Goal: Transaction & Acquisition: Purchase product/service

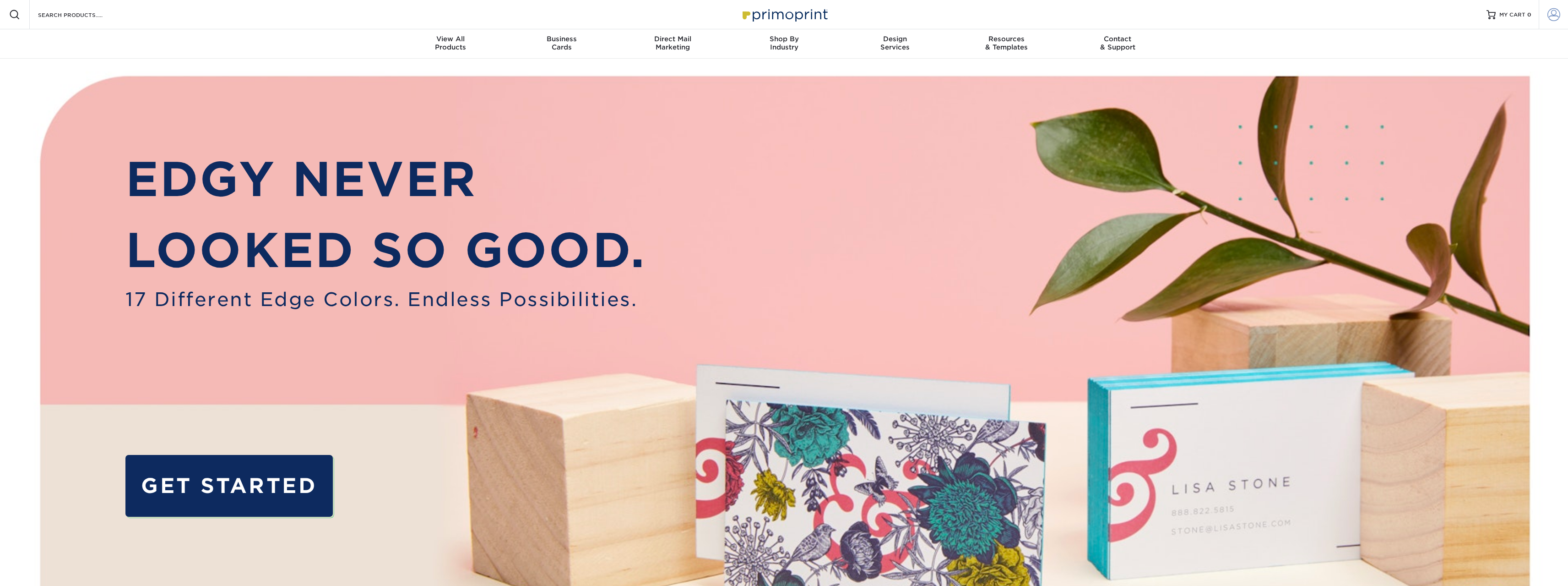
click at [1553, 15] on span at bounding box center [1553, 14] width 13 height 13
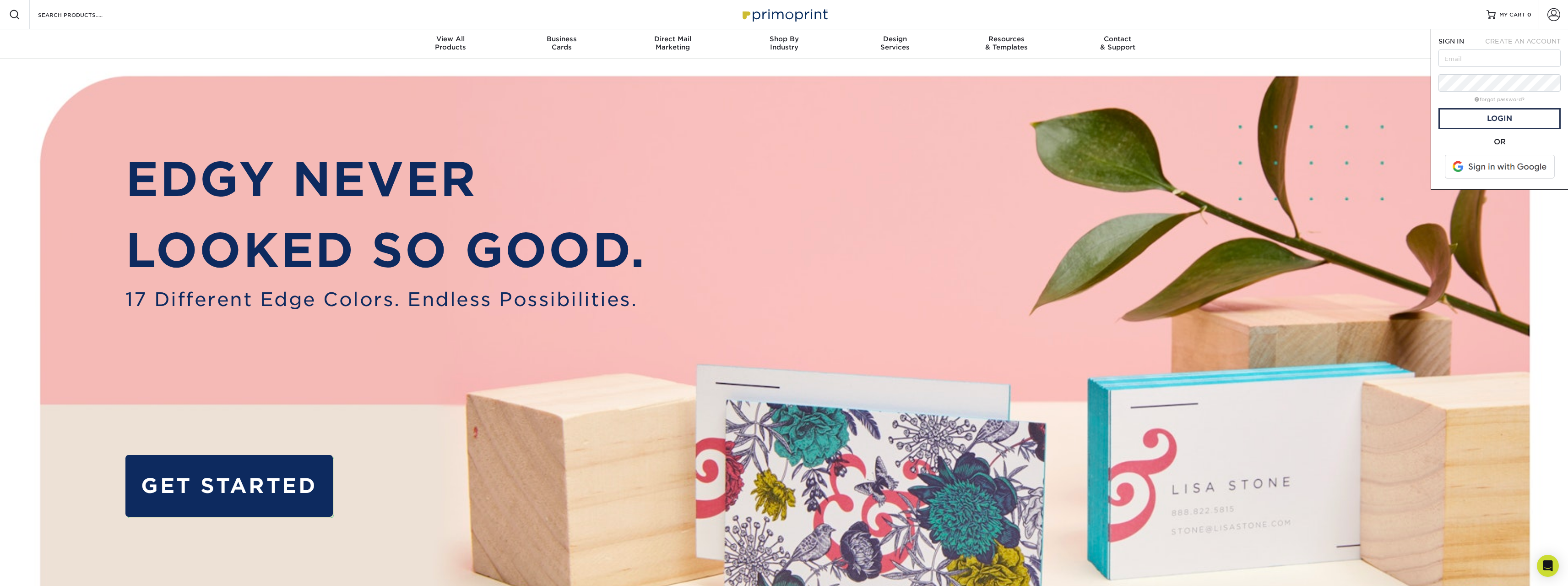
click at [1493, 169] on span at bounding box center [1500, 166] width 117 height 24
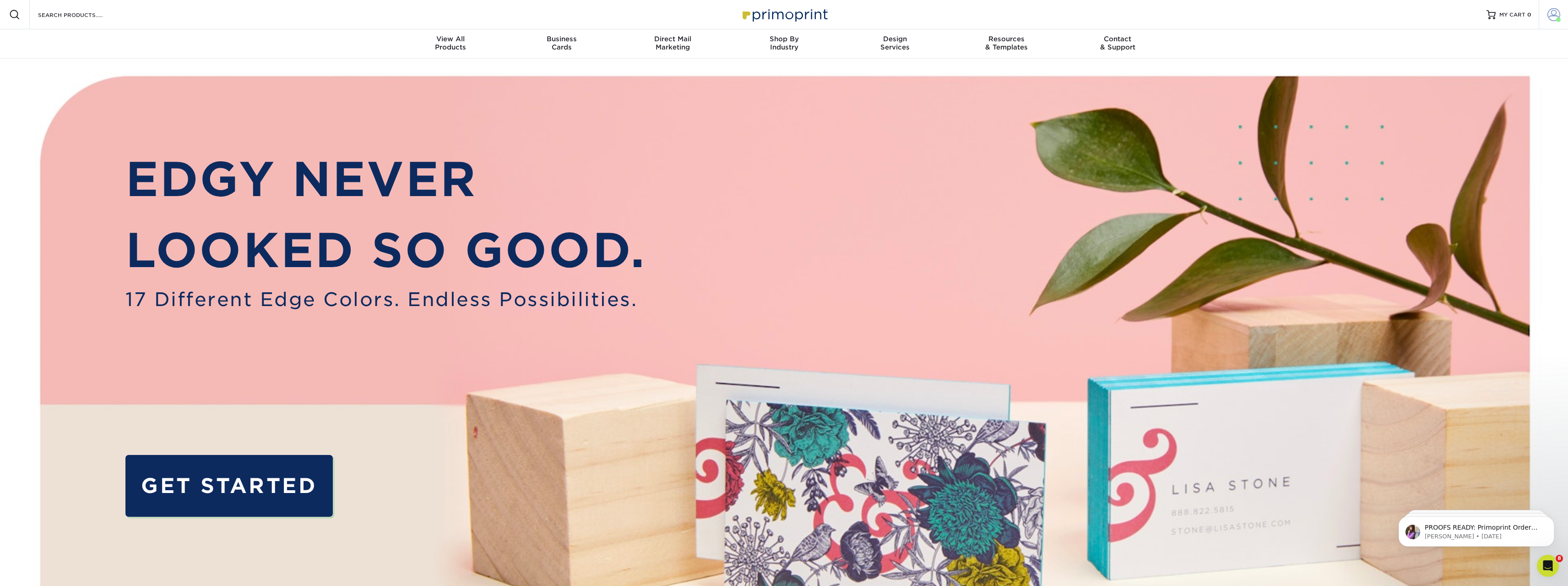
click at [1557, 18] on span at bounding box center [1558, 19] width 4 height 4
click at [1477, 82] on link "Active Orders" at bounding box center [1500, 88] width 115 height 12
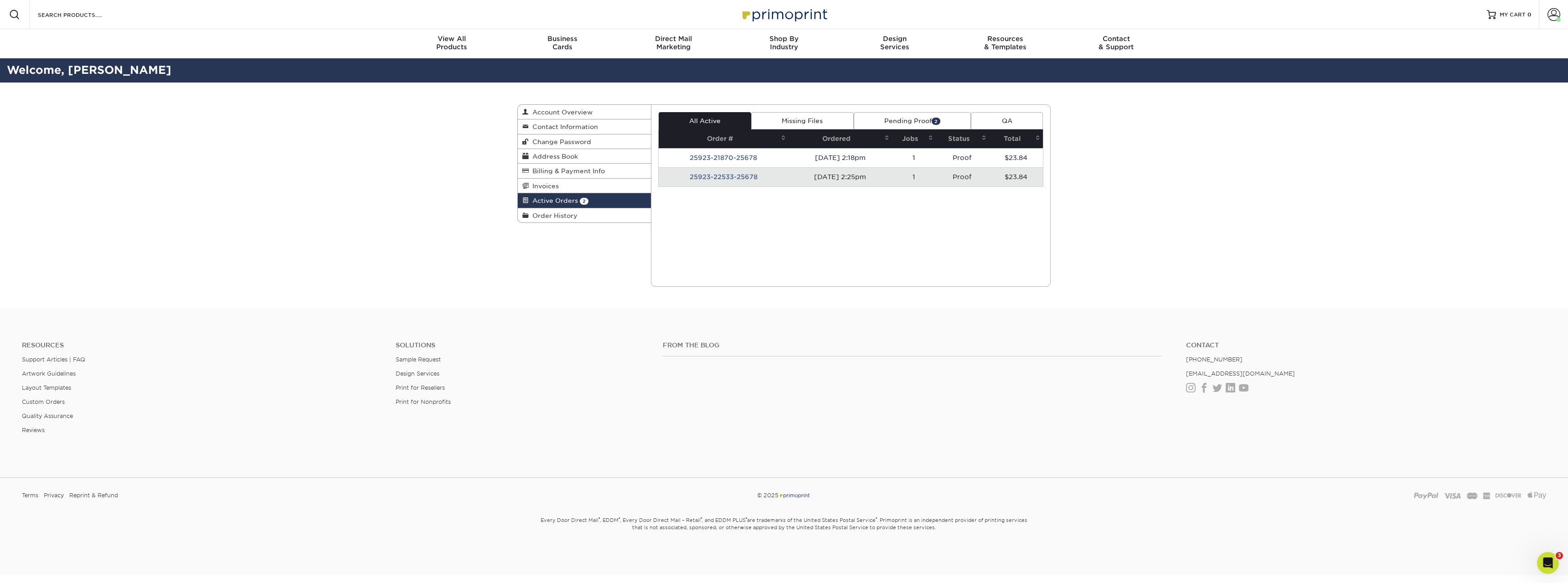
click at [962, 176] on td "Proof" at bounding box center [962, 176] width 54 height 19
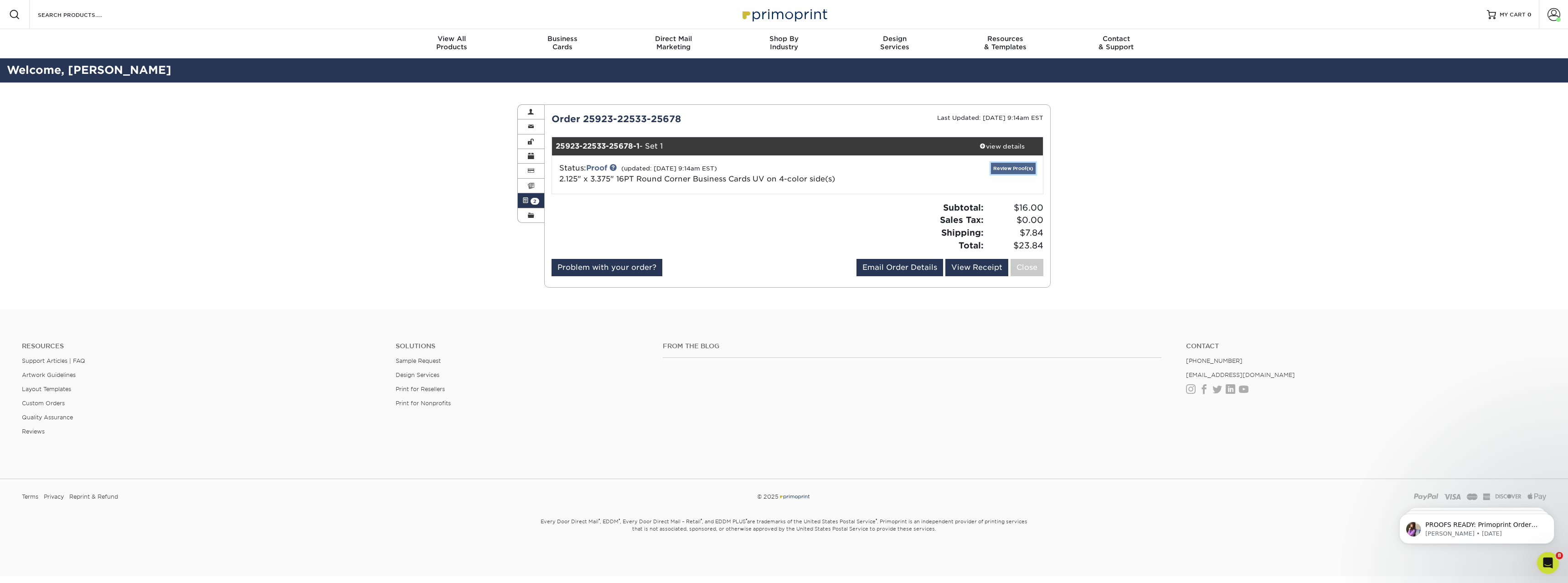
click at [1012, 170] on link "Review Proof(s)" at bounding box center [1013, 168] width 44 height 12
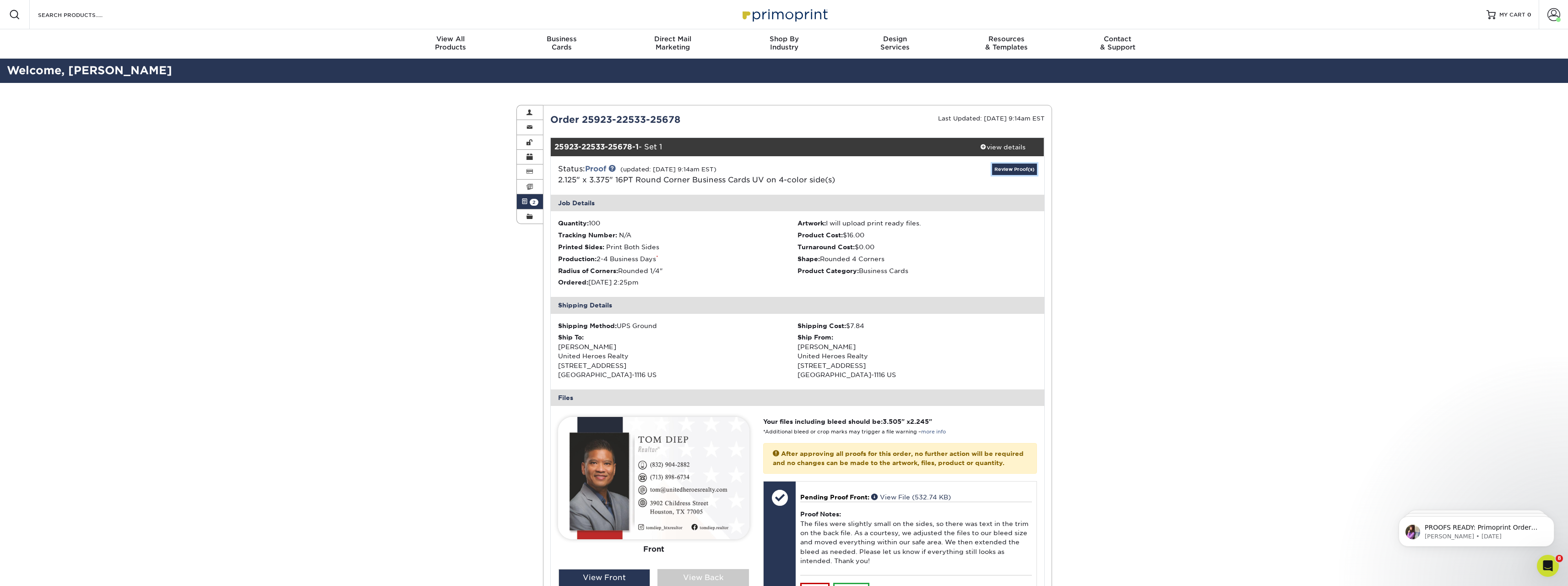
scroll to position [229, 0]
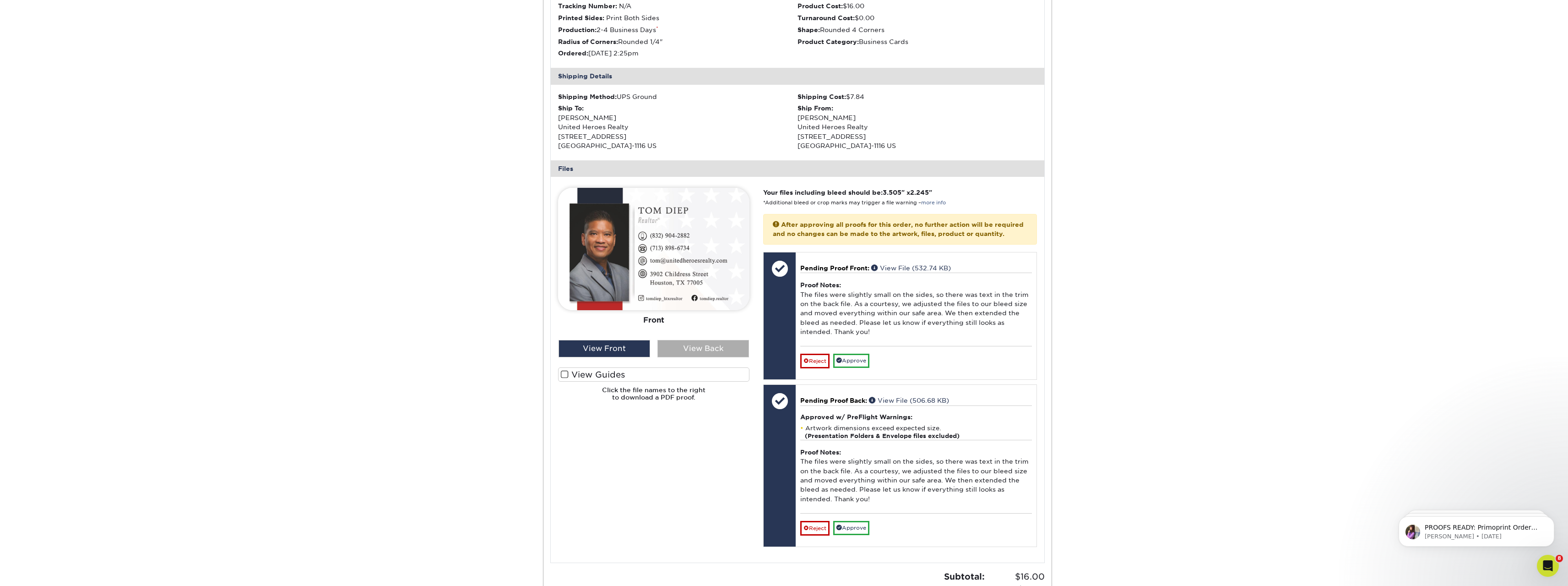
click at [707, 346] on div "View Back" at bounding box center [703, 349] width 92 height 17
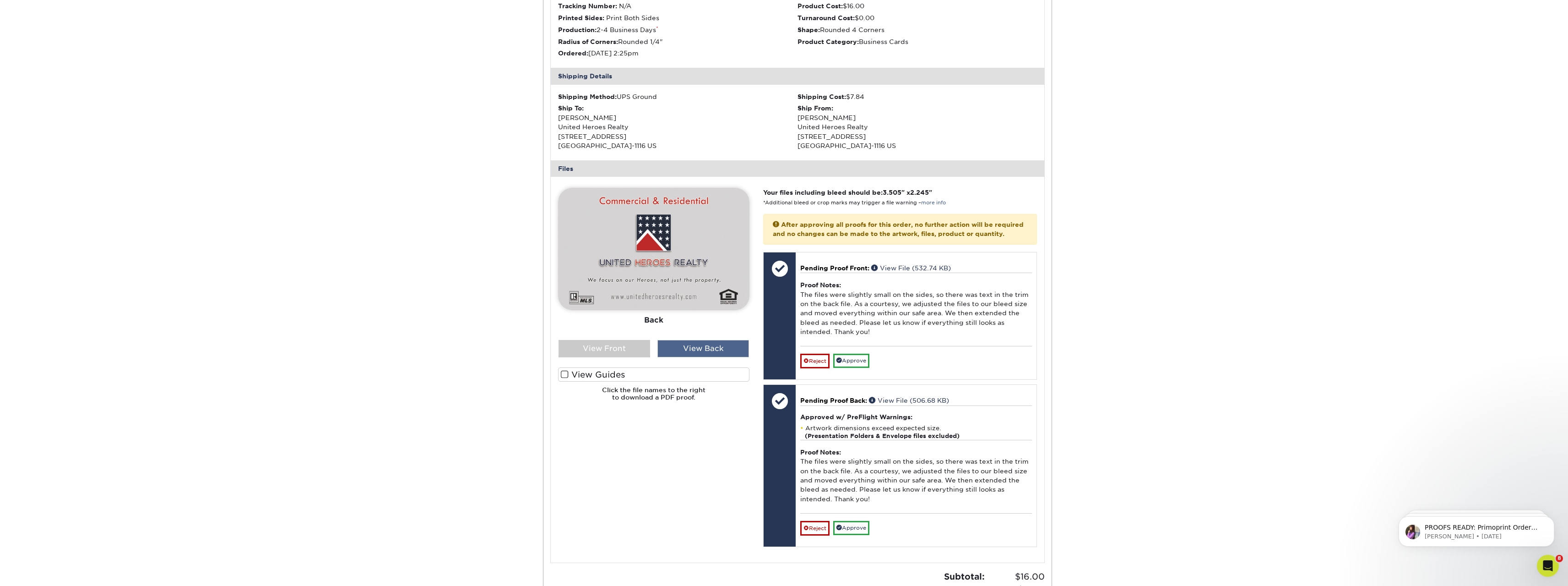
click at [707, 346] on div "View Back" at bounding box center [703, 349] width 92 height 17
click at [708, 349] on div "View Back" at bounding box center [703, 349] width 92 height 17
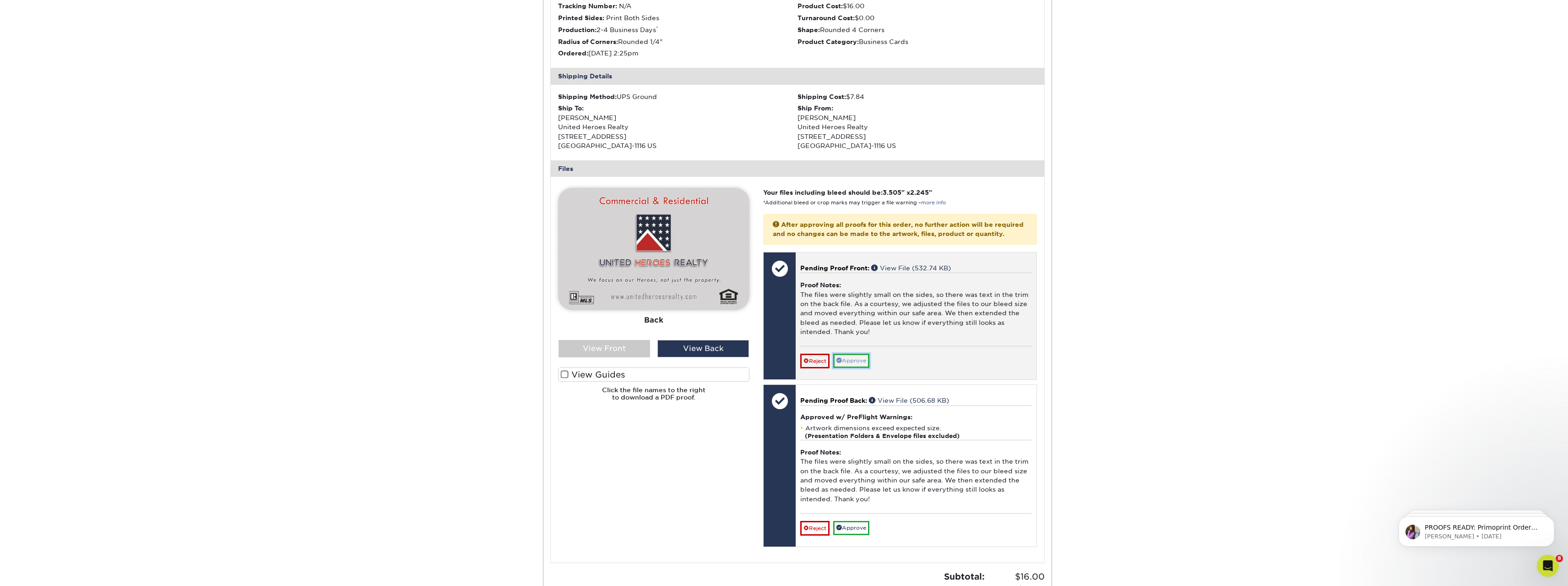
click at [858, 368] on link "Approve" at bounding box center [851, 360] width 36 height 14
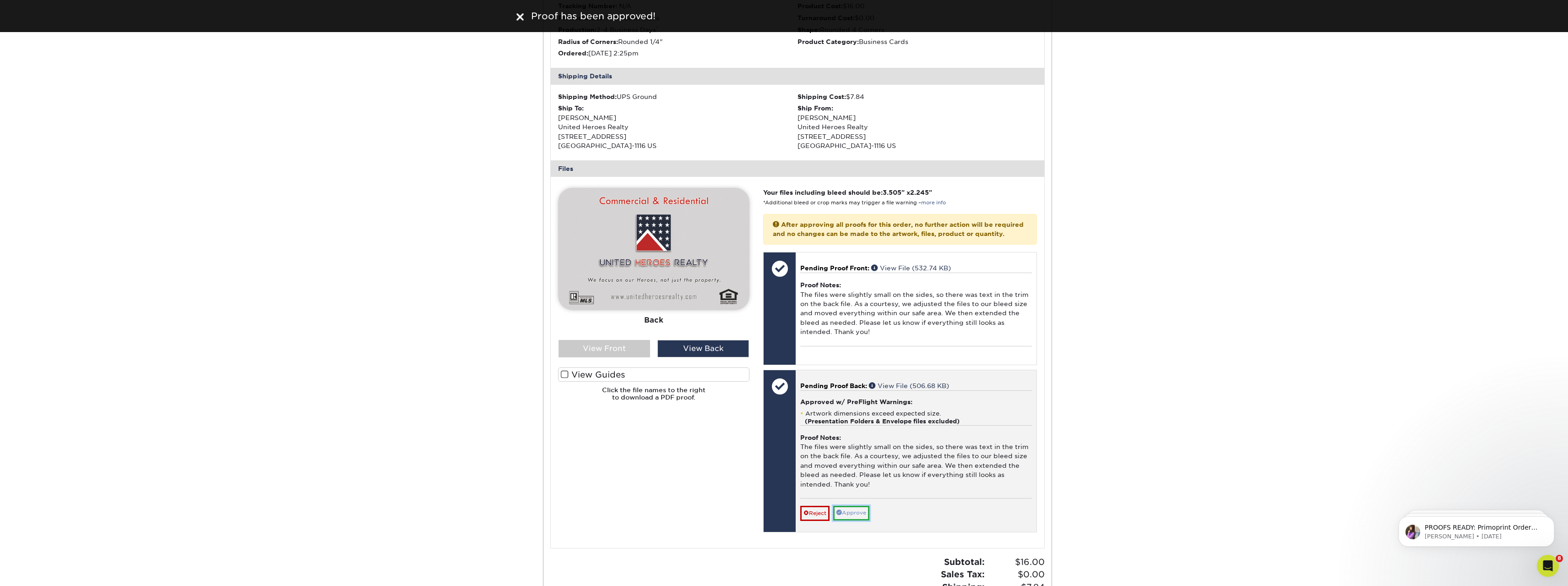
click at [859, 520] on link "Approve" at bounding box center [851, 513] width 36 height 14
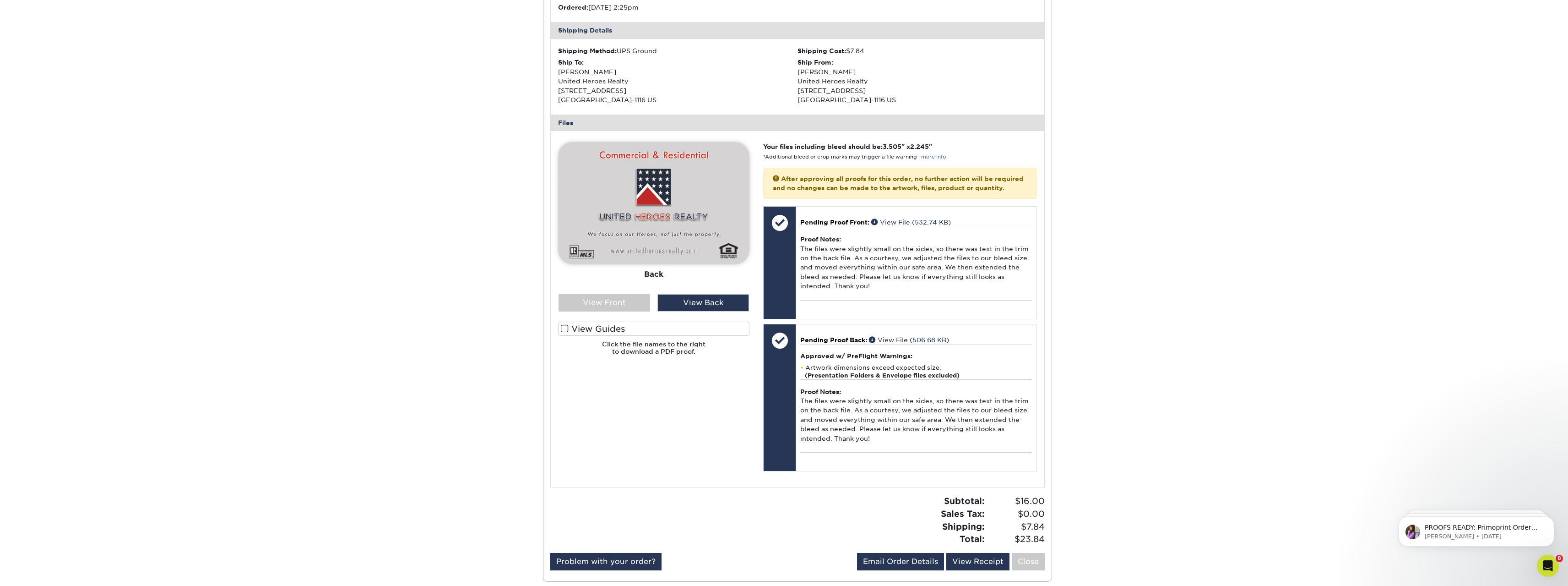
scroll to position [46, 0]
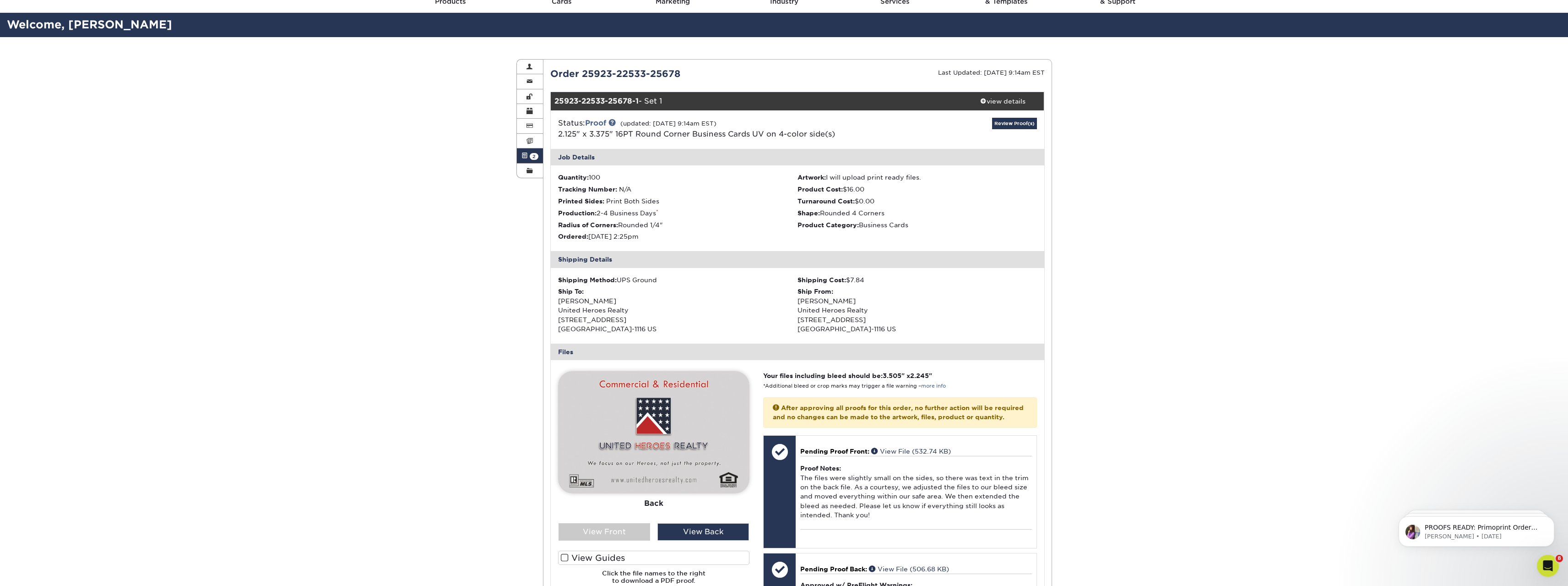
click at [1010, 117] on div "Status: Proof (updated: 09/30/2025 9:14am EST) 2.125" x 3.375" 16PT Round Corne…" at bounding box center [798, 129] width 507 height 39
click at [1011, 121] on link "Review Proof(s)" at bounding box center [1014, 123] width 45 height 12
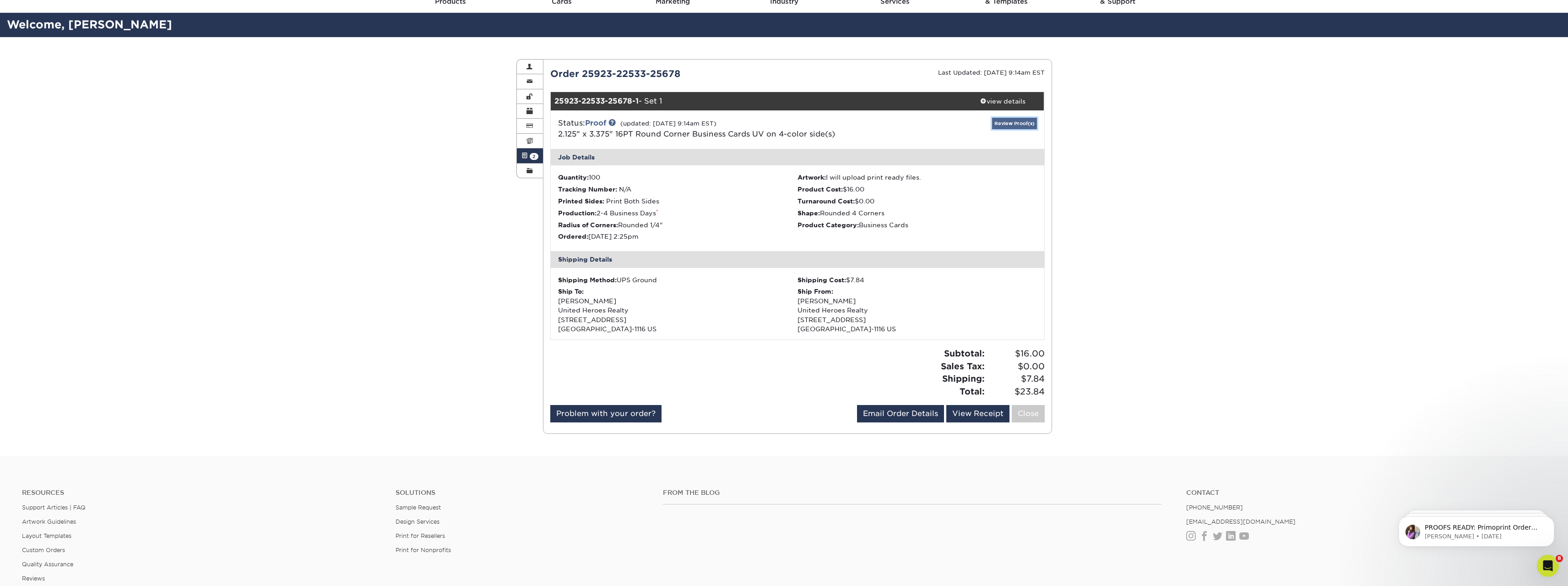
scroll to position [0, 0]
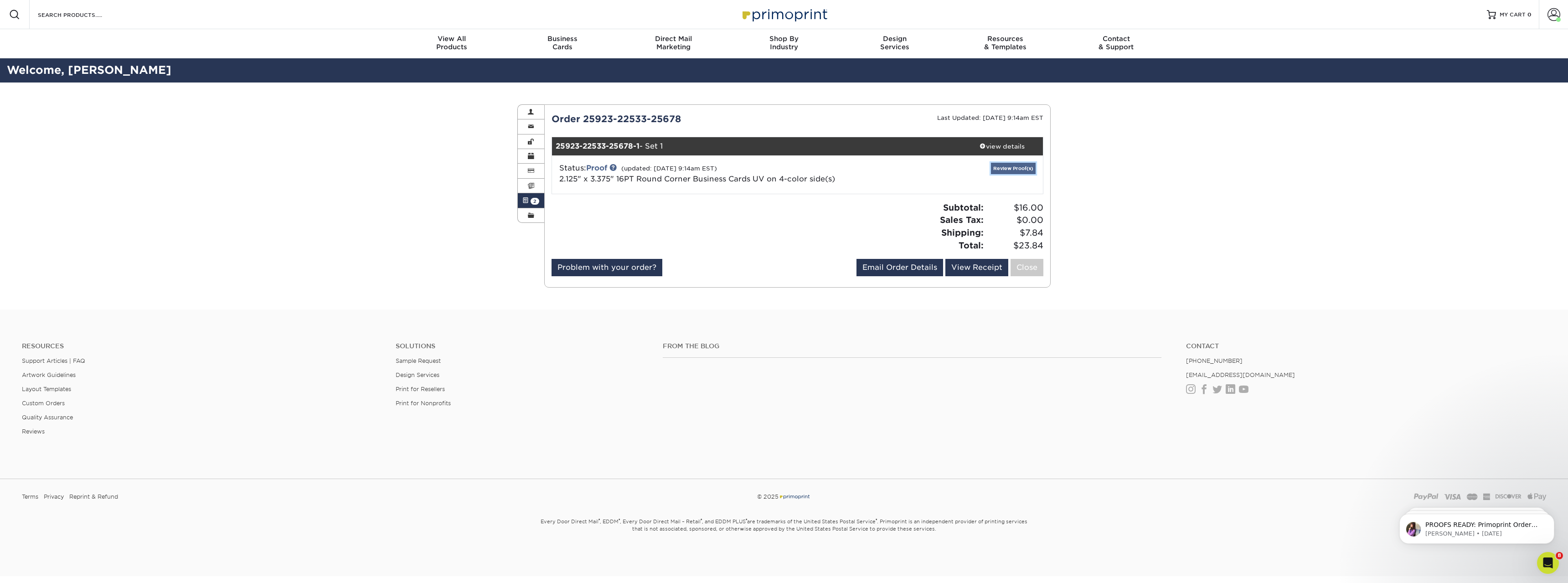
click at [1013, 172] on link "Review Proof(s)" at bounding box center [1013, 168] width 44 height 12
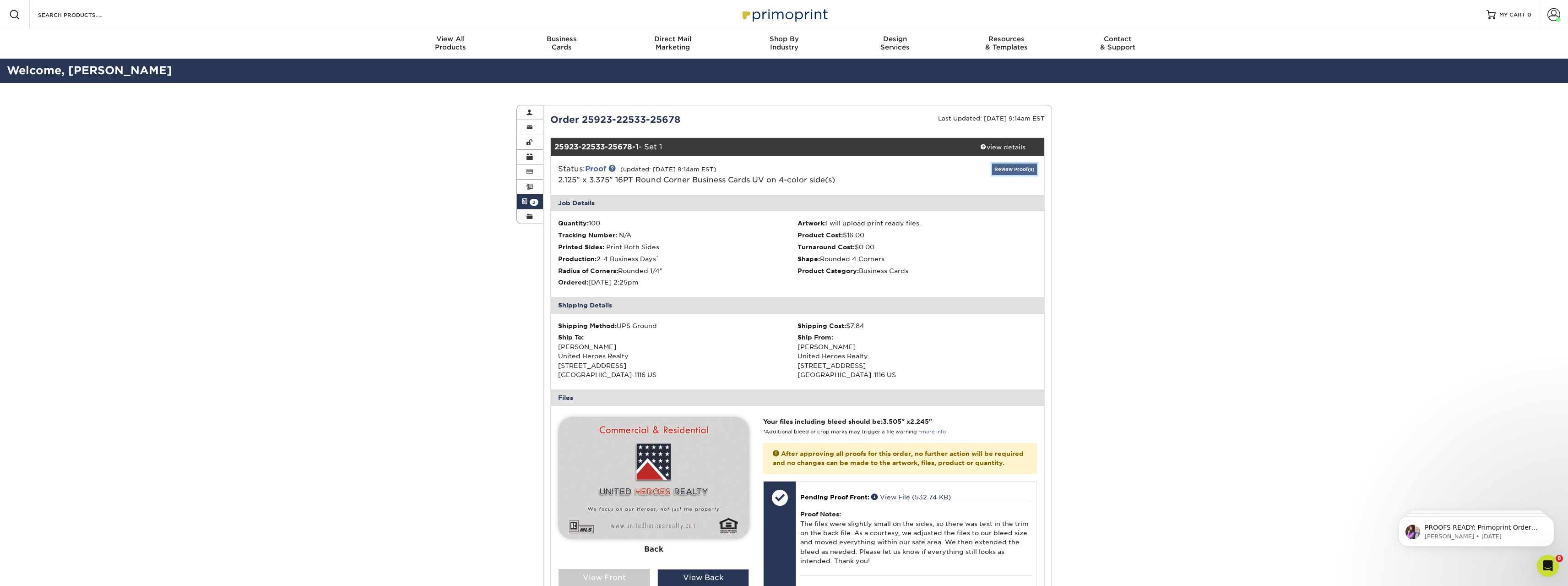
click at [1017, 173] on link "Review Proof(s)" at bounding box center [1014, 169] width 45 height 12
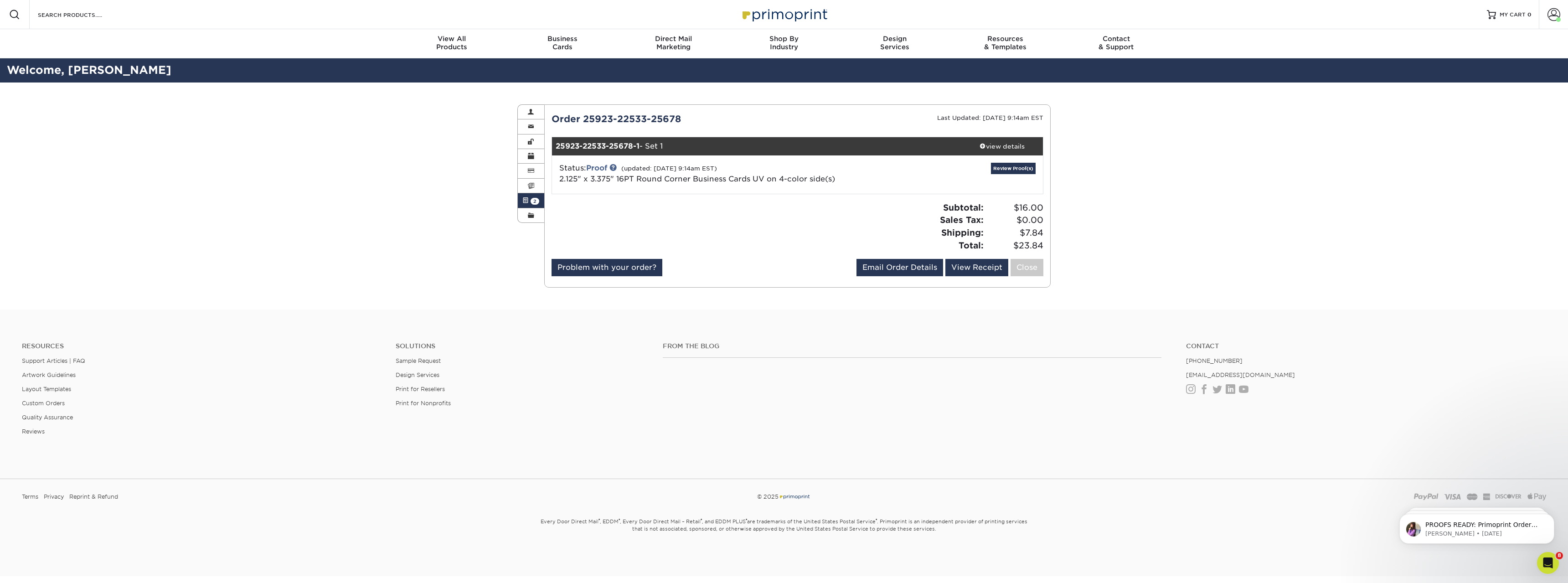
click at [524, 198] on span at bounding box center [525, 200] width 6 height 7
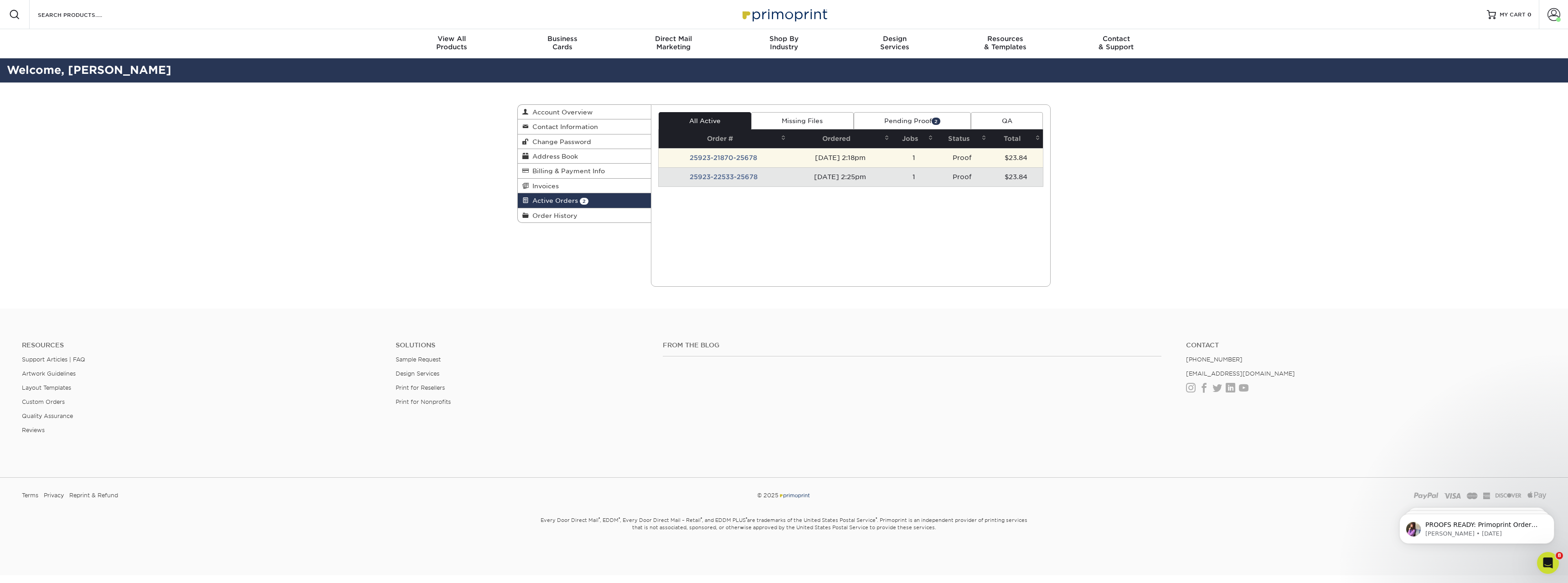
click at [720, 161] on td "25923-21870-25678" at bounding box center [724, 157] width 130 height 19
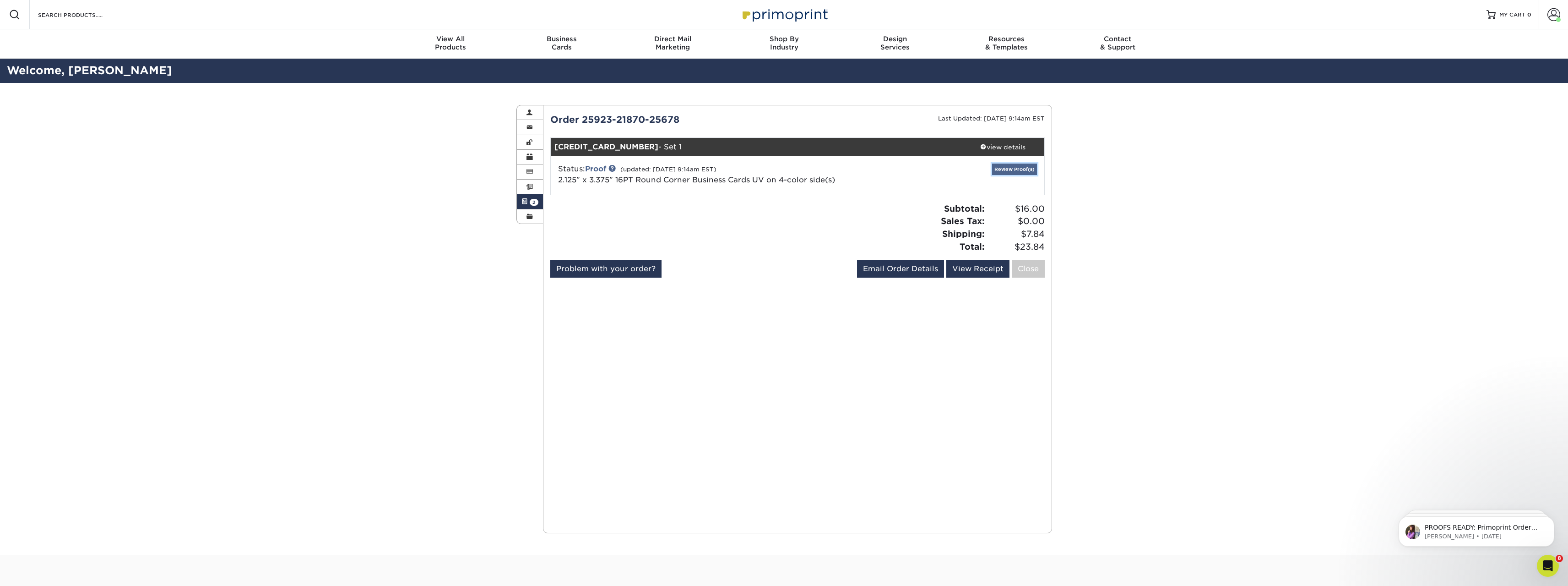
click at [1019, 171] on link "Review Proof(s)" at bounding box center [1014, 169] width 45 height 12
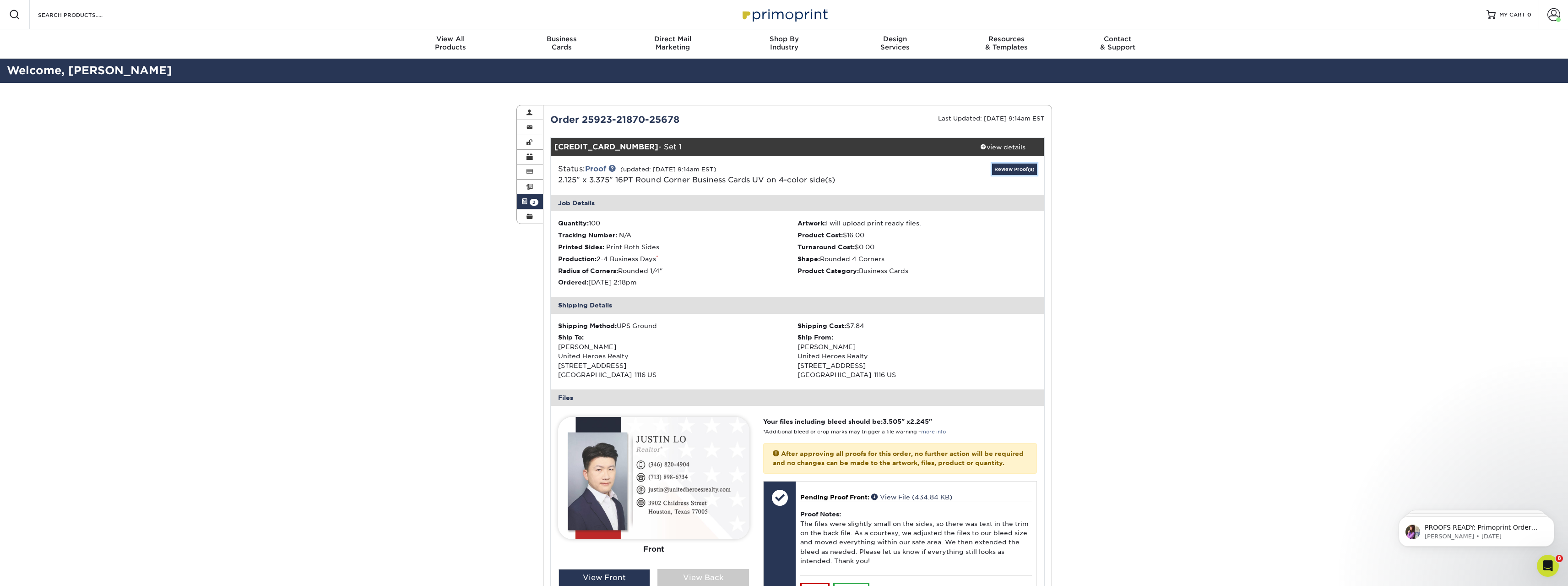
scroll to position [184, 0]
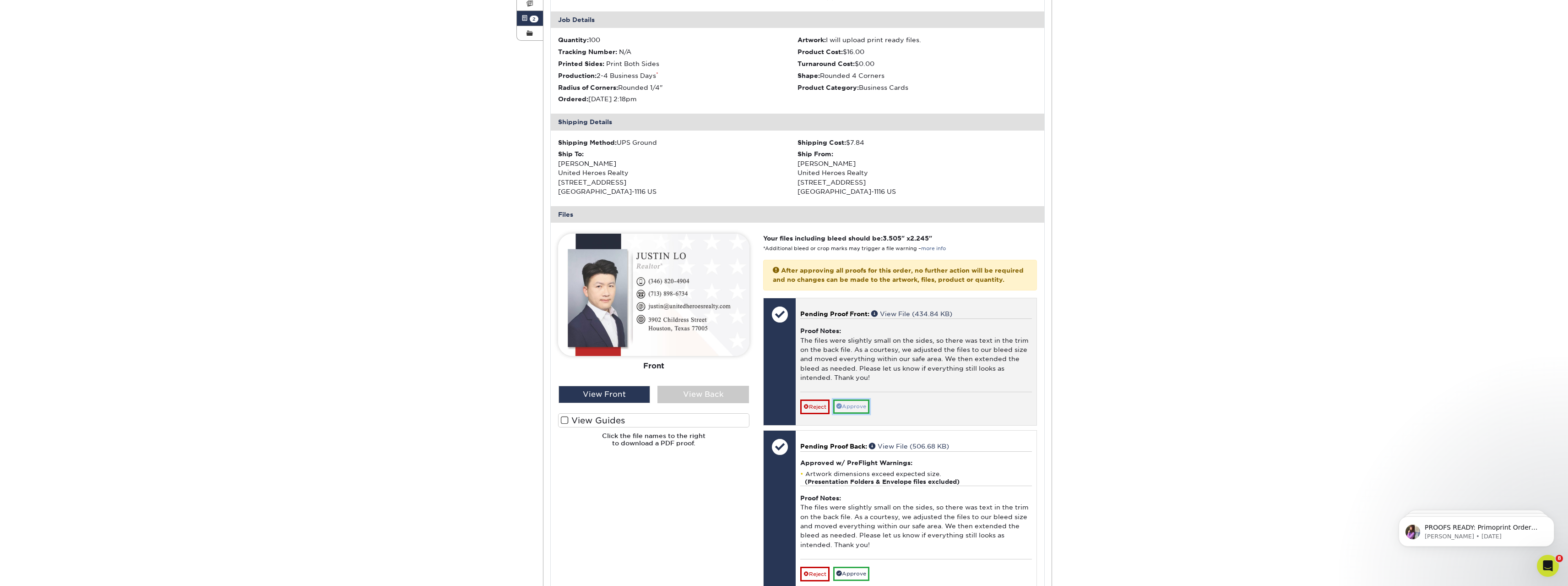
click at [855, 414] on link "Approve" at bounding box center [851, 406] width 36 height 14
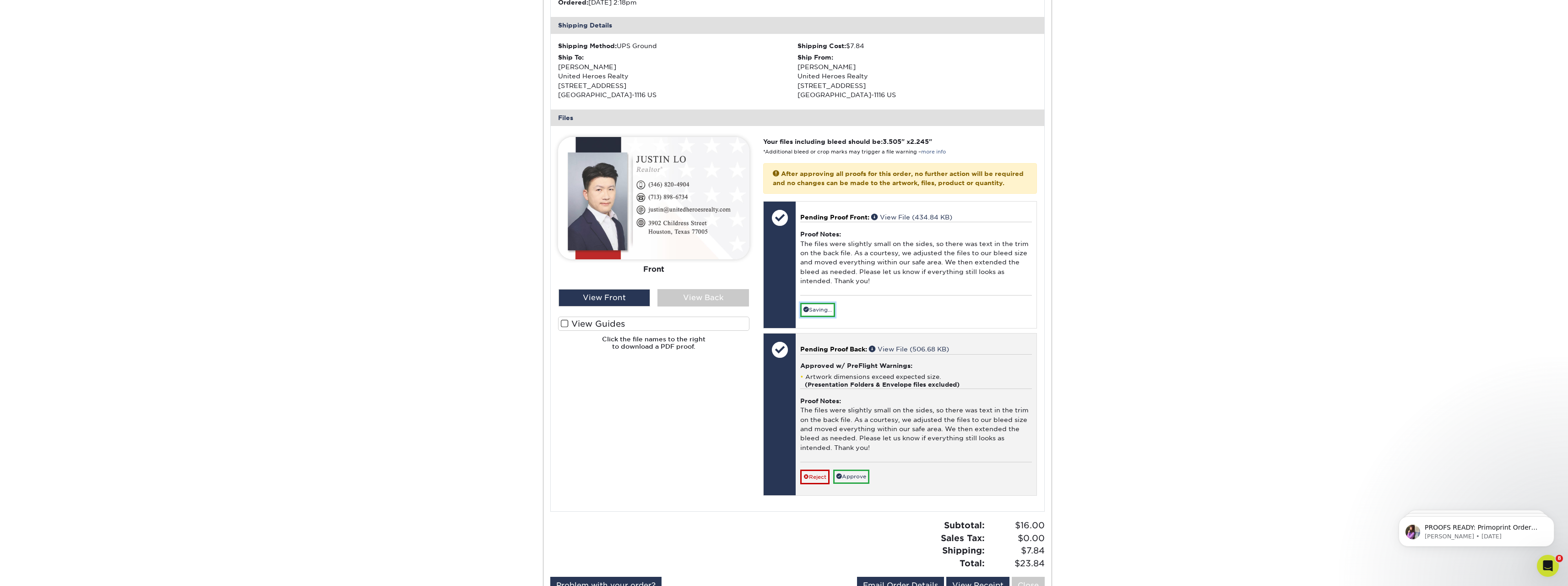
scroll to position [366, 0]
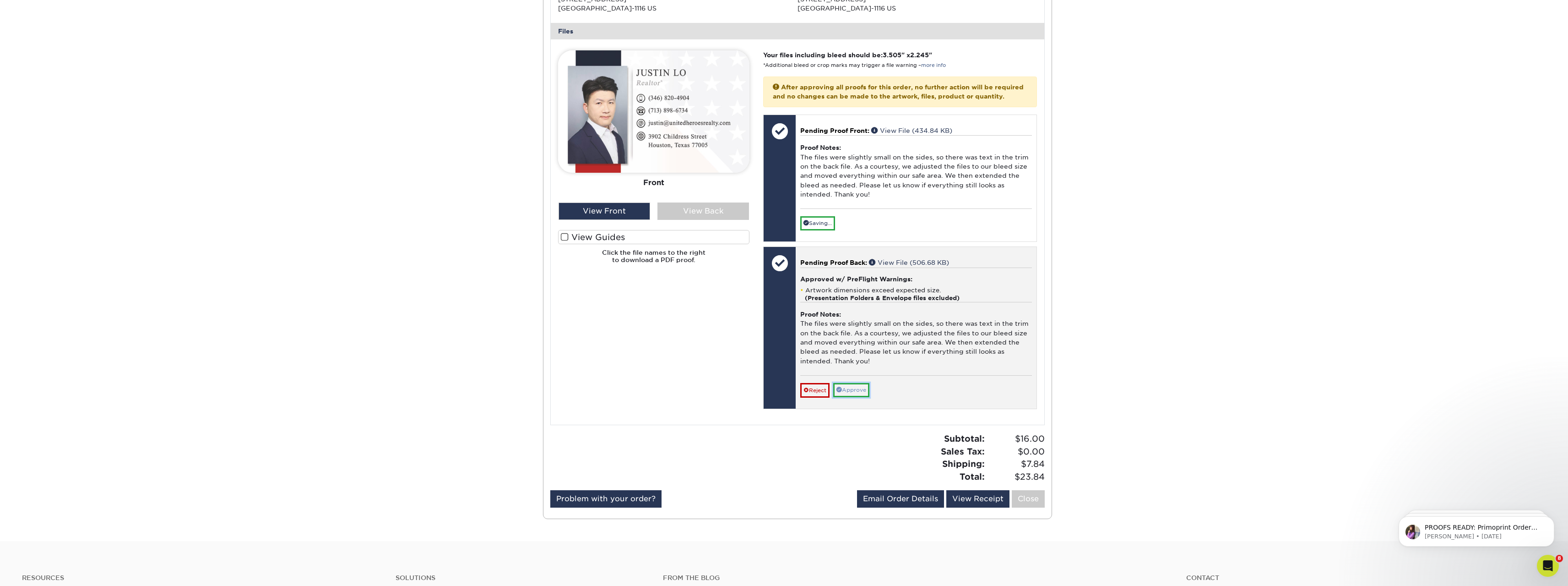
click at [859, 397] on link "Approve" at bounding box center [851, 390] width 36 height 14
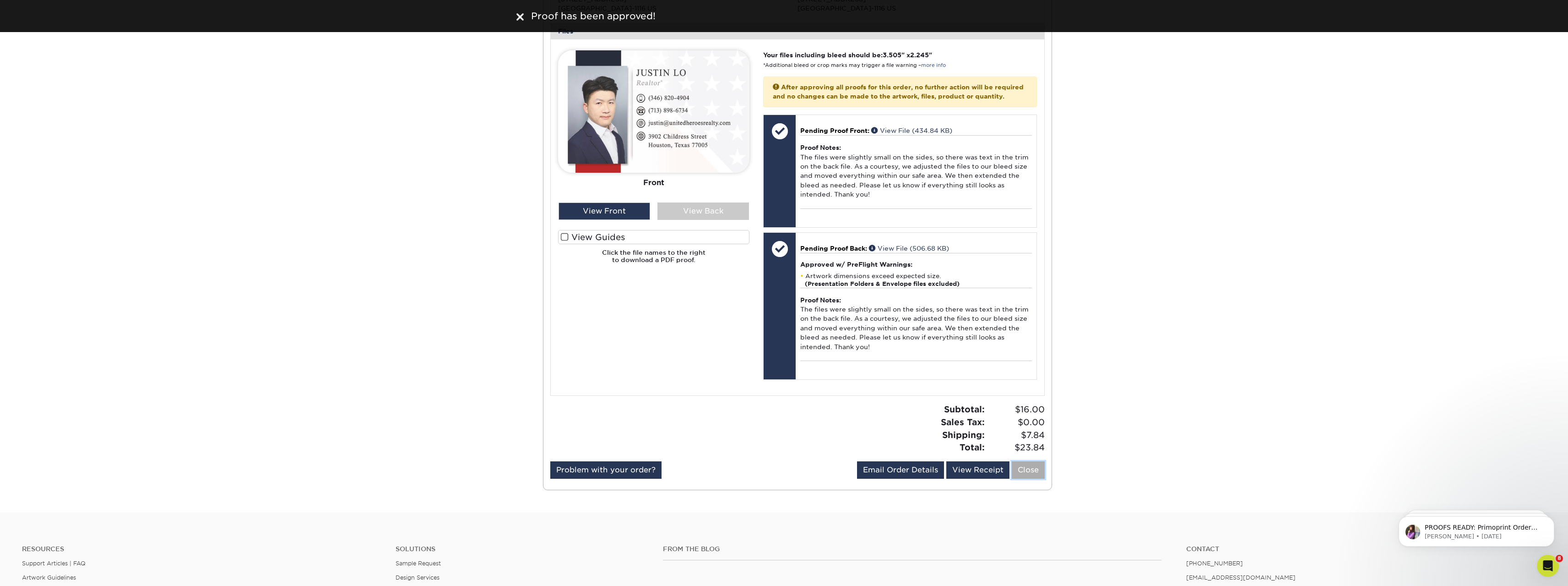
click at [1028, 479] on link "Close" at bounding box center [1028, 470] width 33 height 17
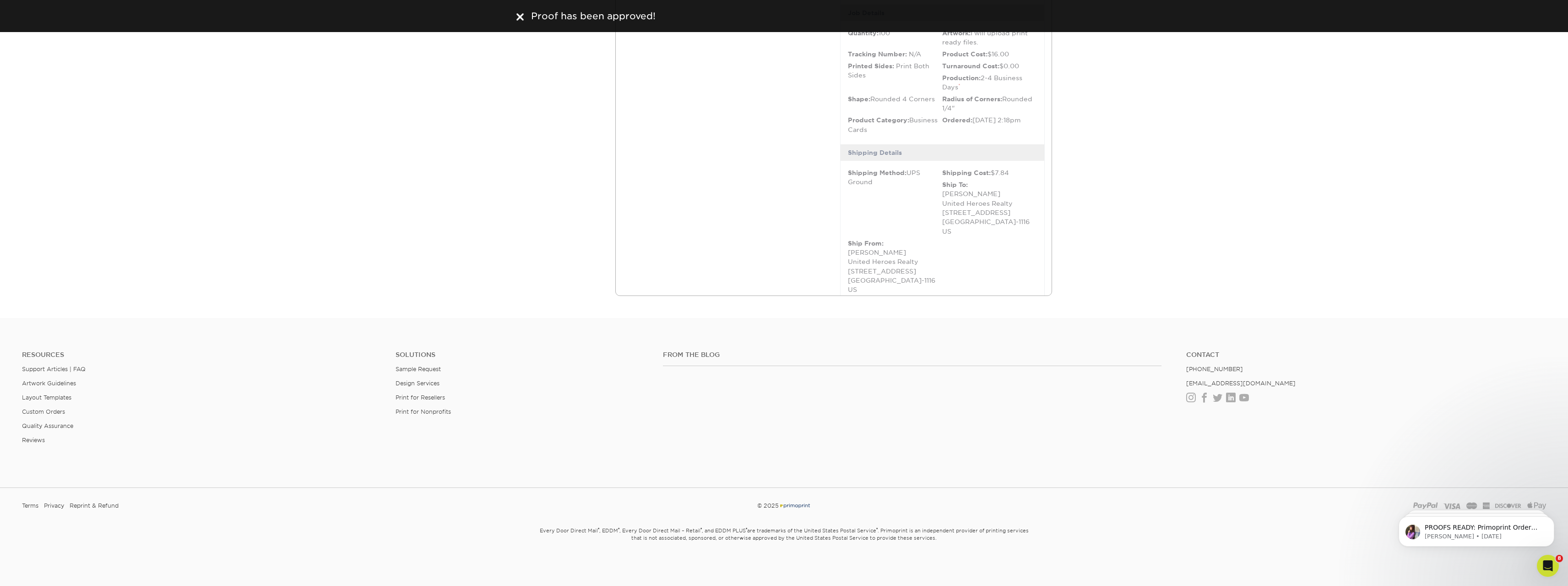
scroll to position [0, 0]
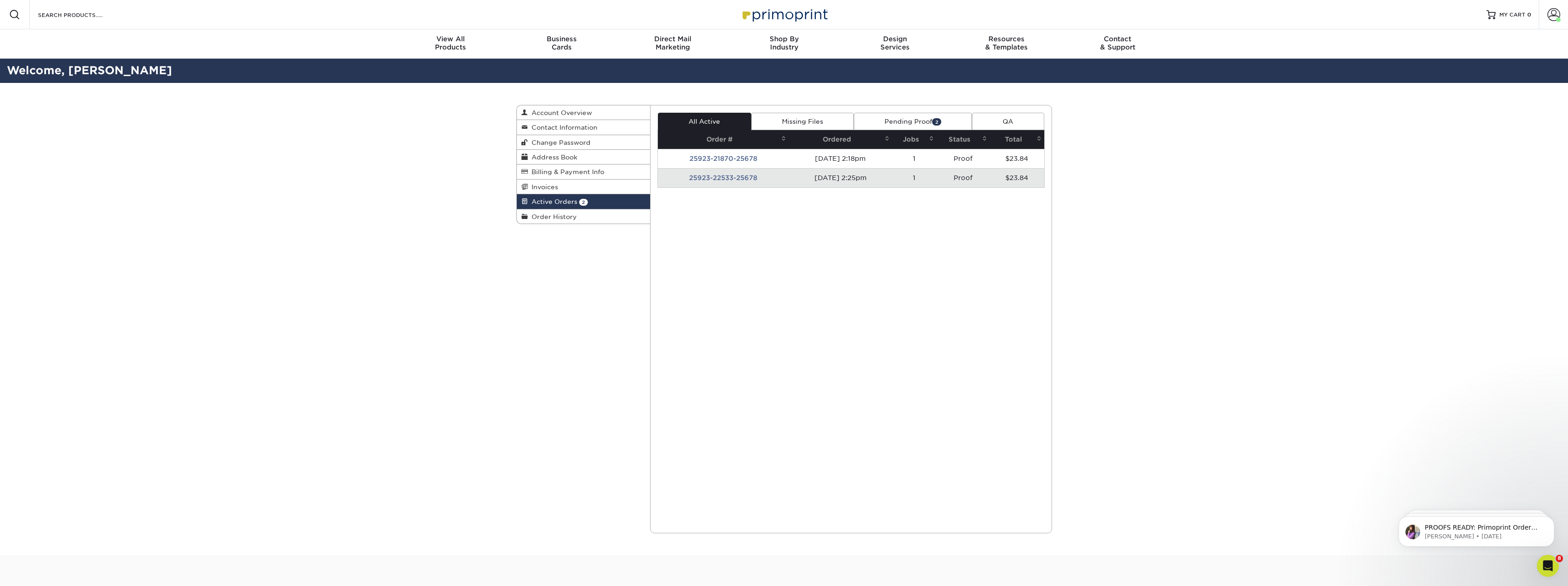
click at [901, 124] on link "Pending Proof 2" at bounding box center [913, 121] width 118 height 17
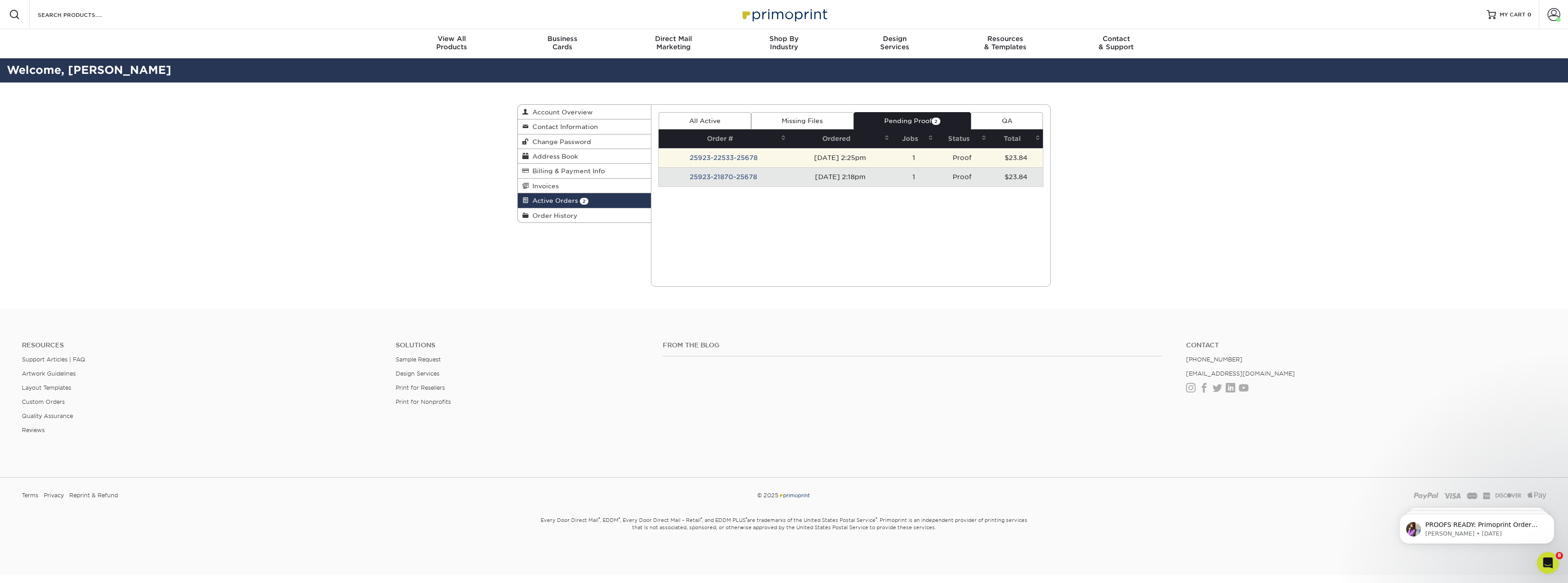
click at [722, 156] on td "25923-22533-25678" at bounding box center [724, 157] width 130 height 19
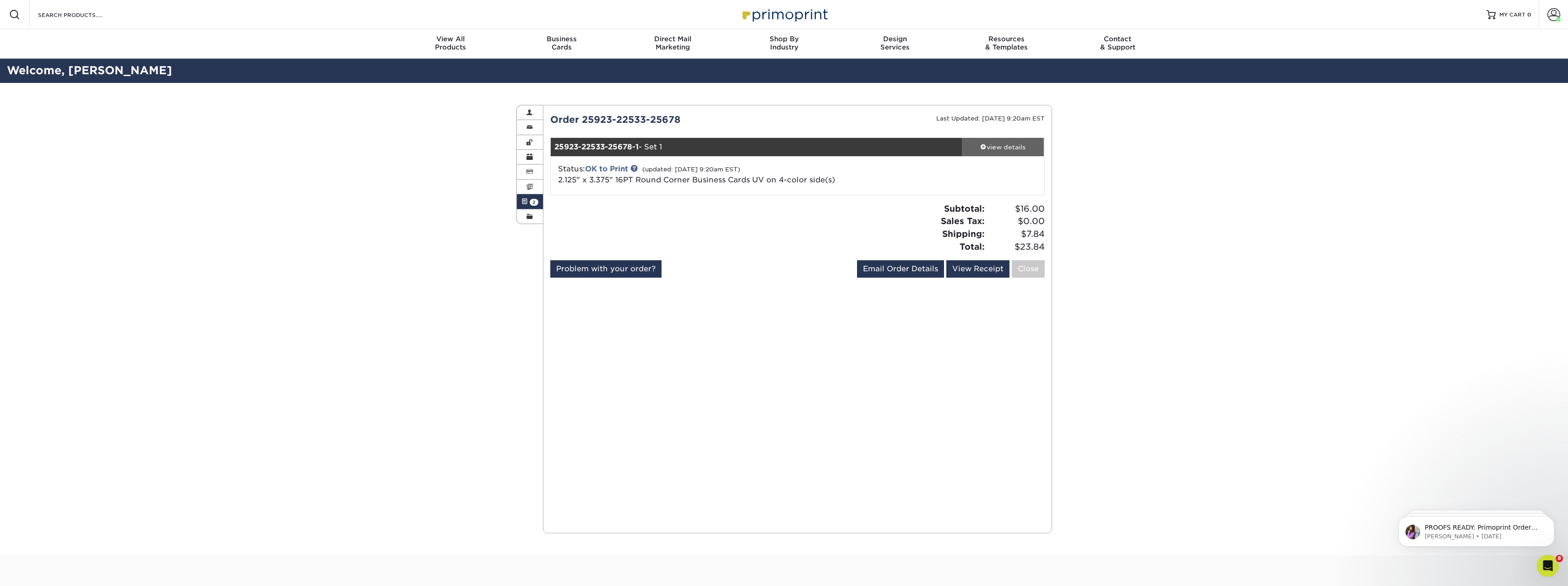
click at [1014, 149] on div "view details" at bounding box center [1003, 147] width 83 height 9
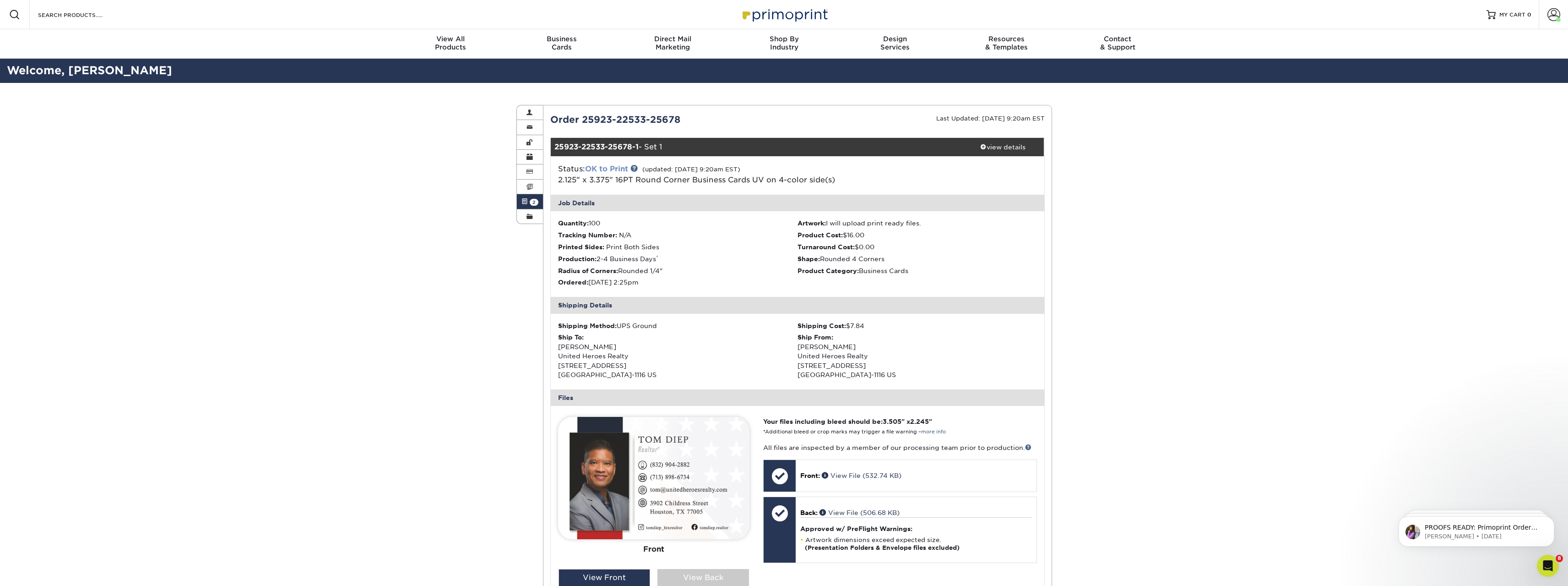
click at [611, 168] on link "OK to Print" at bounding box center [606, 169] width 43 height 9
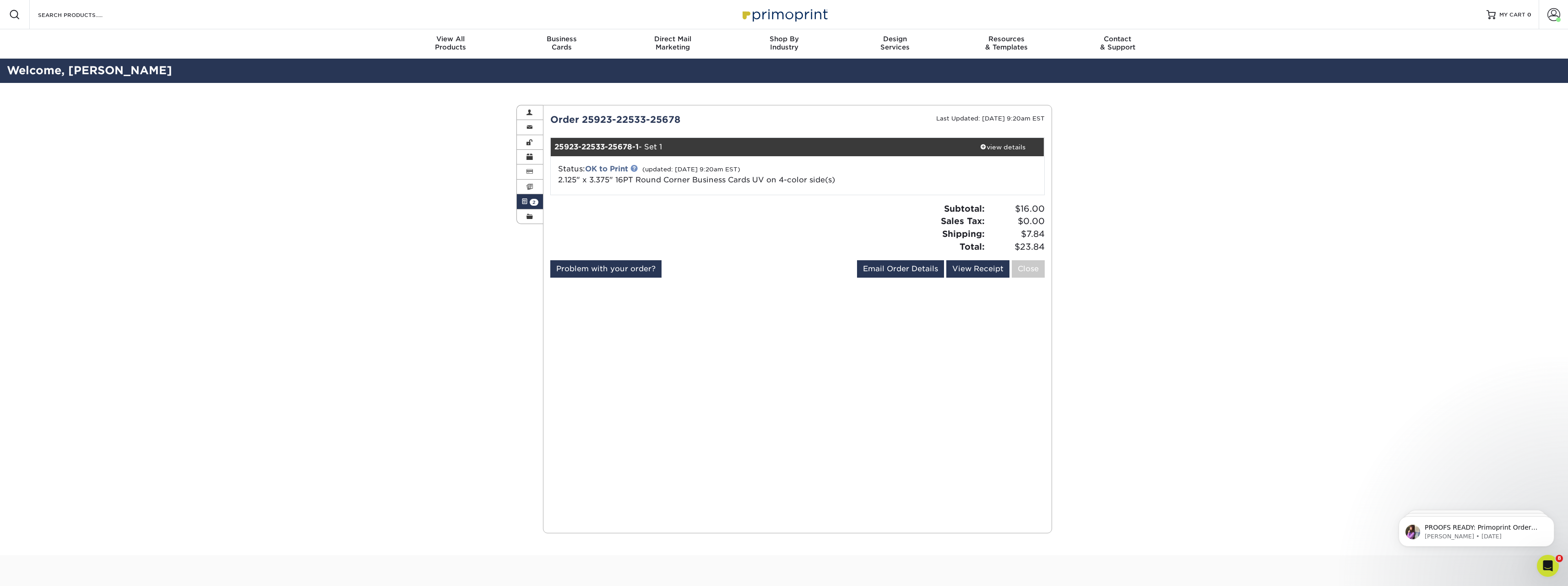
click at [637, 169] on link at bounding box center [634, 168] width 7 height 7
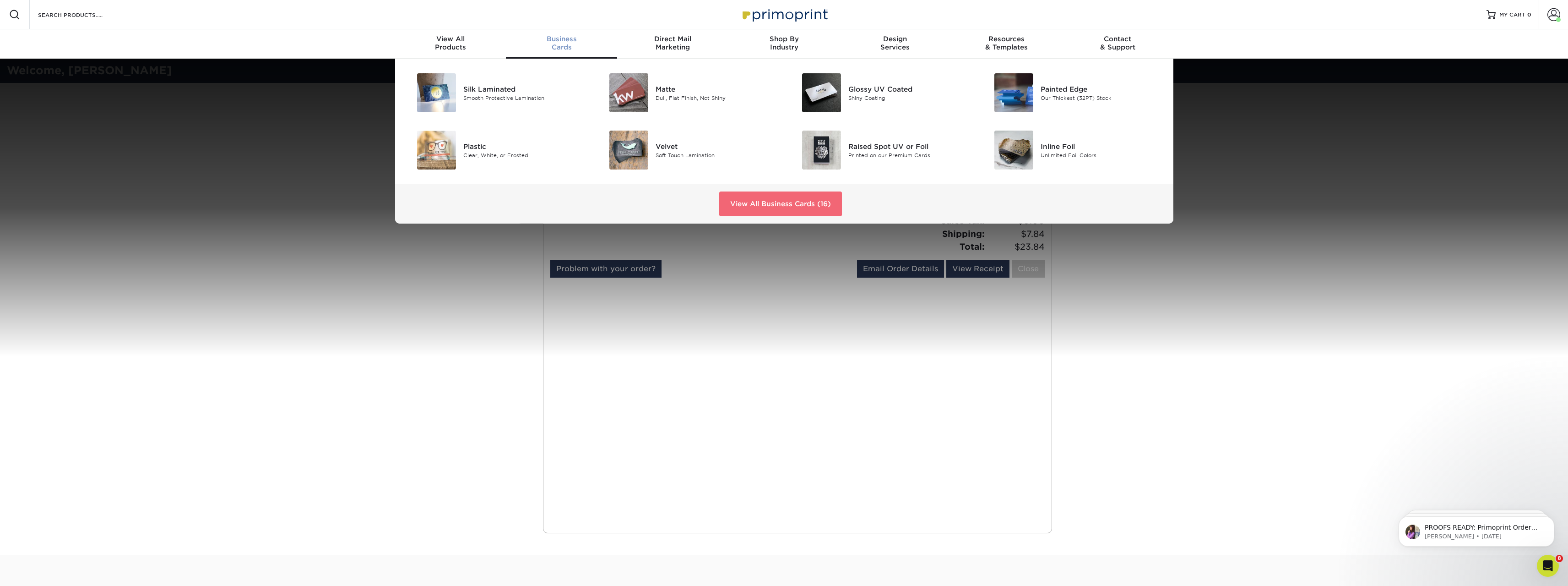
click at [797, 205] on link "View All Business Cards (16)" at bounding box center [780, 204] width 123 height 24
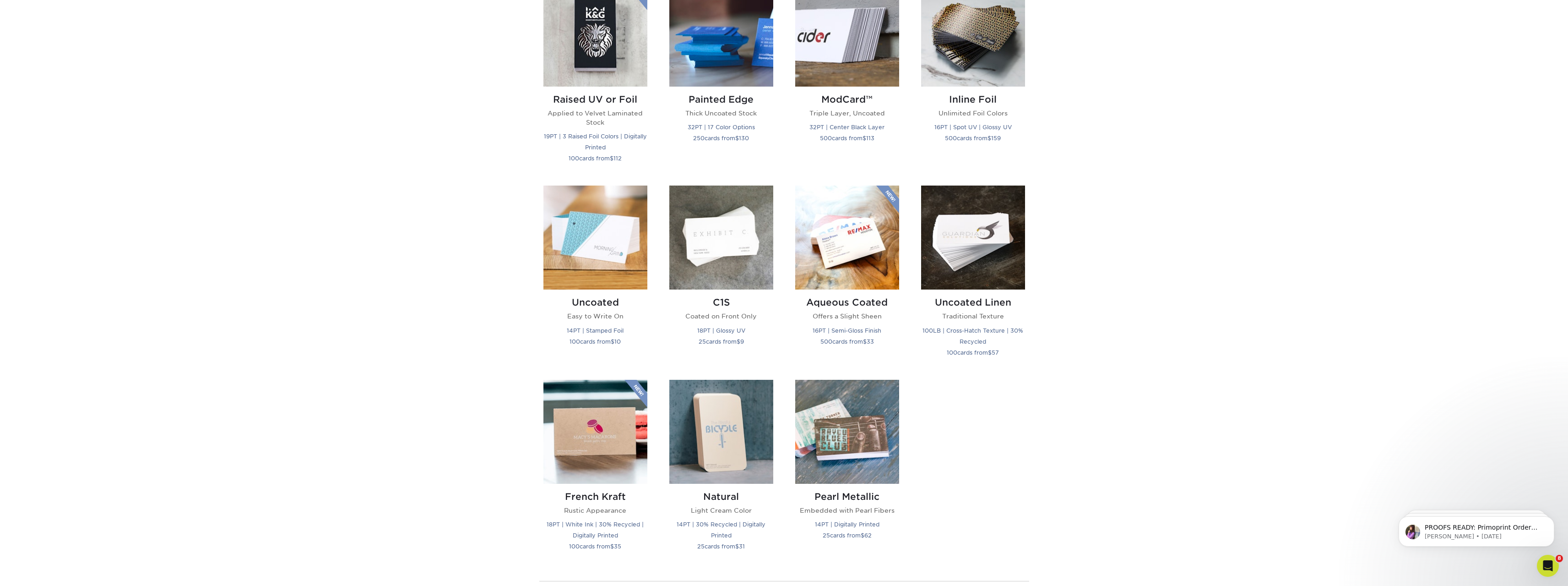
scroll to position [687, 0]
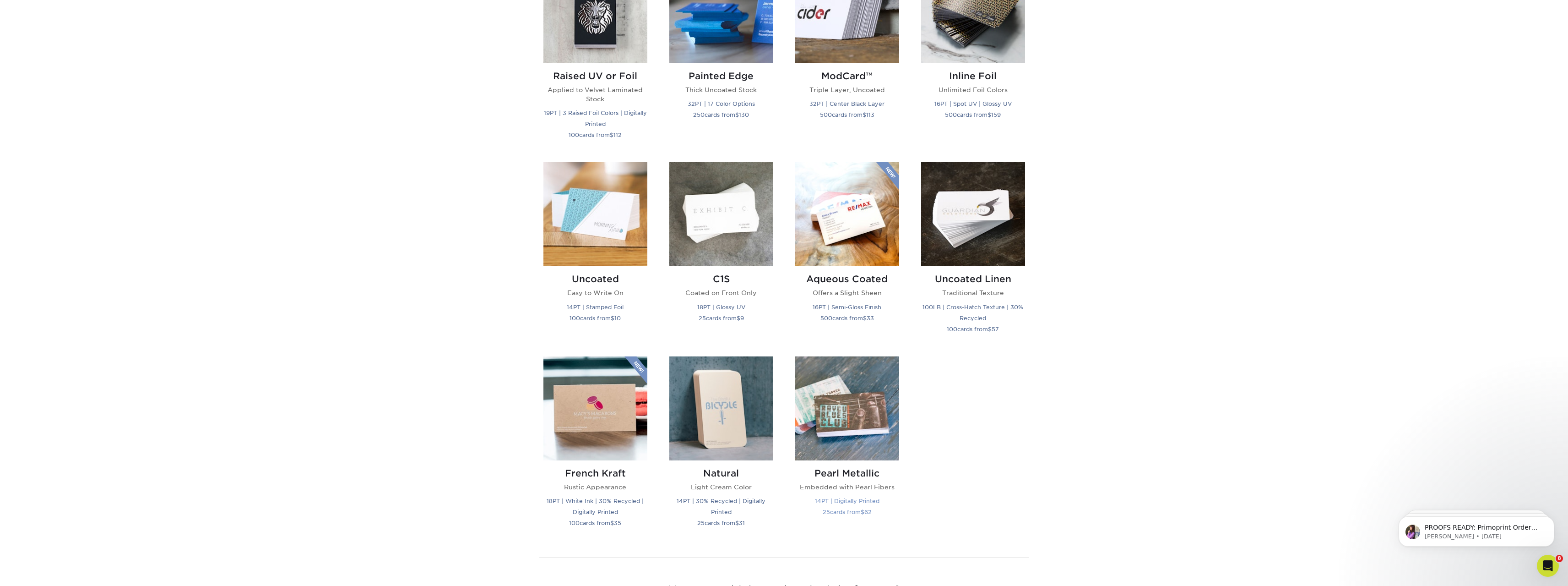
click at [842, 415] on img at bounding box center [847, 409] width 104 height 104
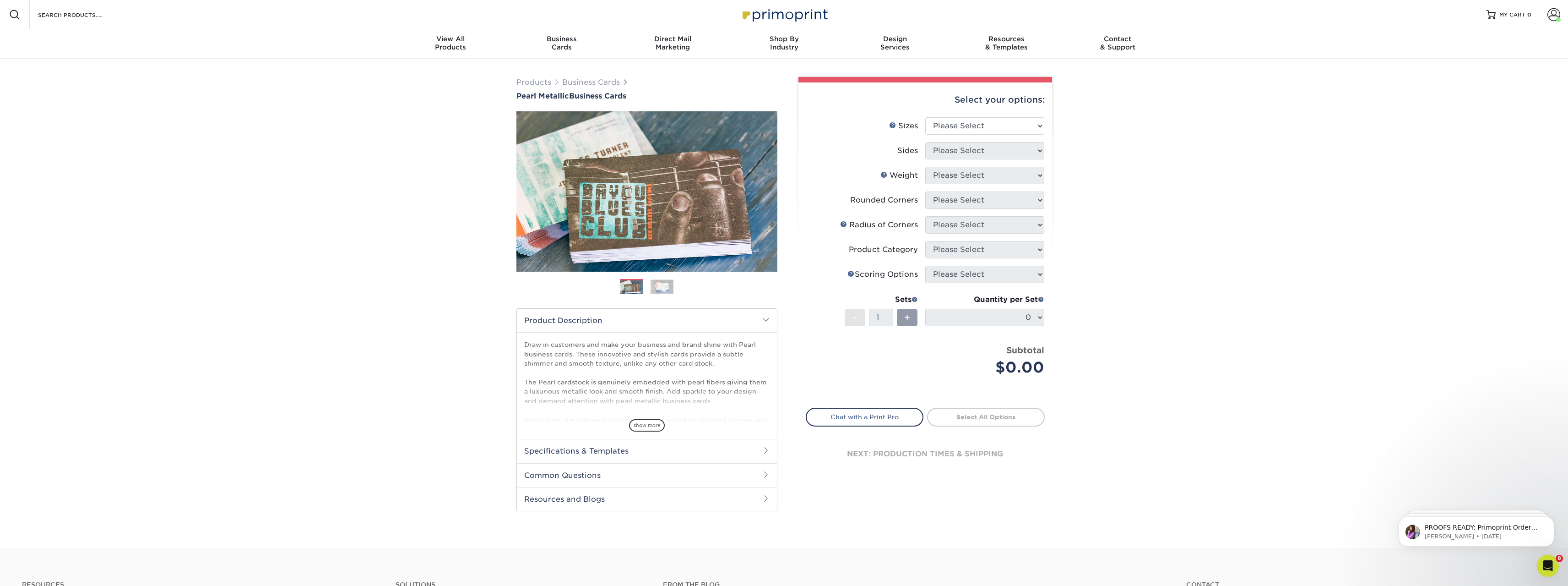
click at [663, 287] on img at bounding box center [661, 286] width 23 height 14
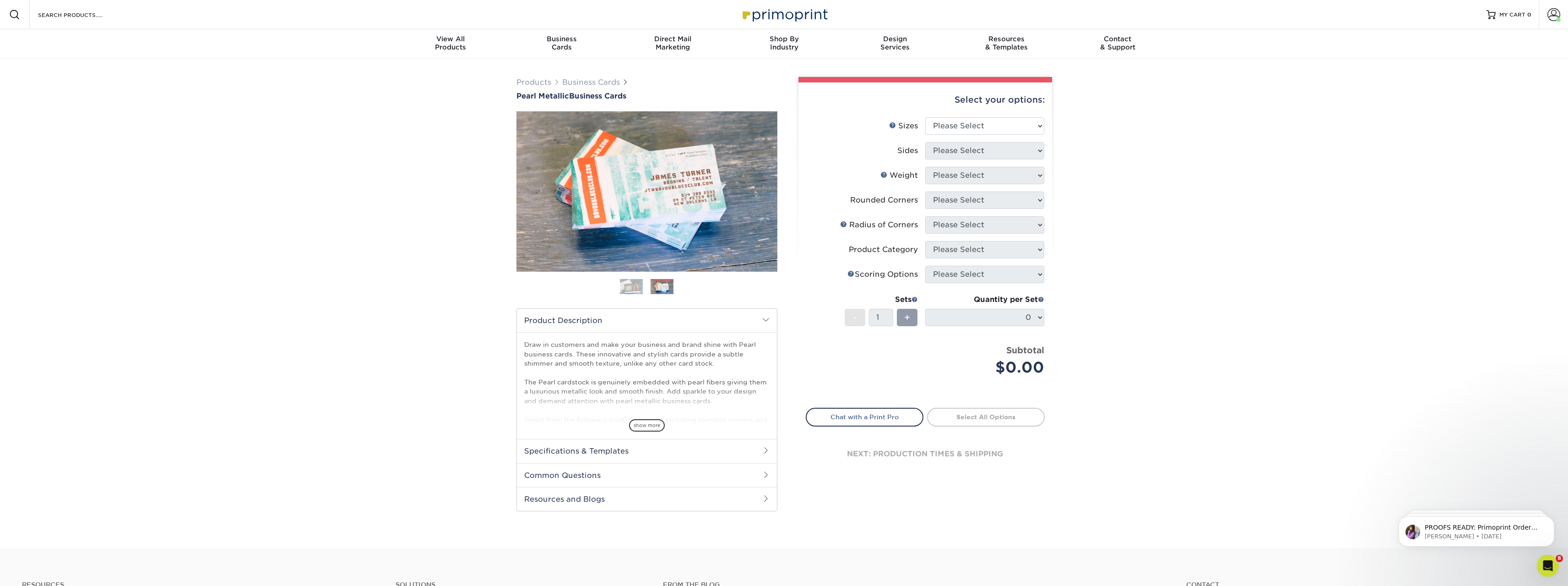
click at [631, 287] on img at bounding box center [631, 286] width 23 height 23
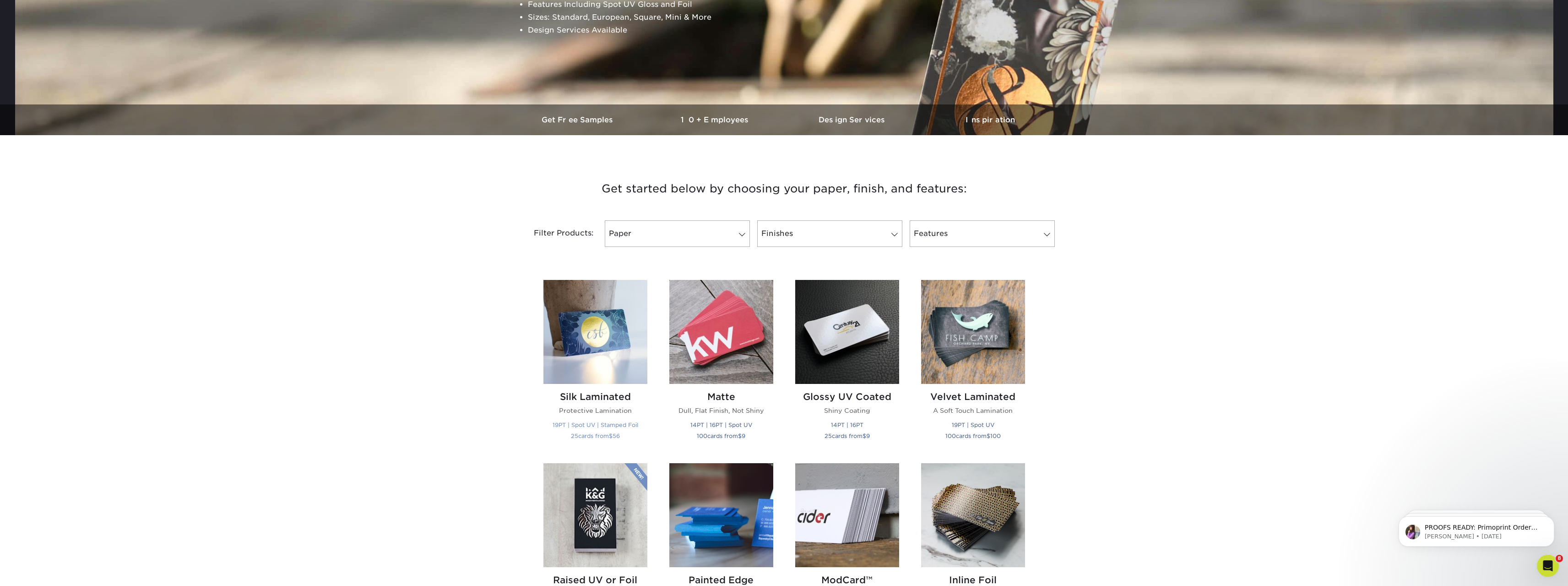
click at [591, 332] on img at bounding box center [595, 332] width 104 height 104
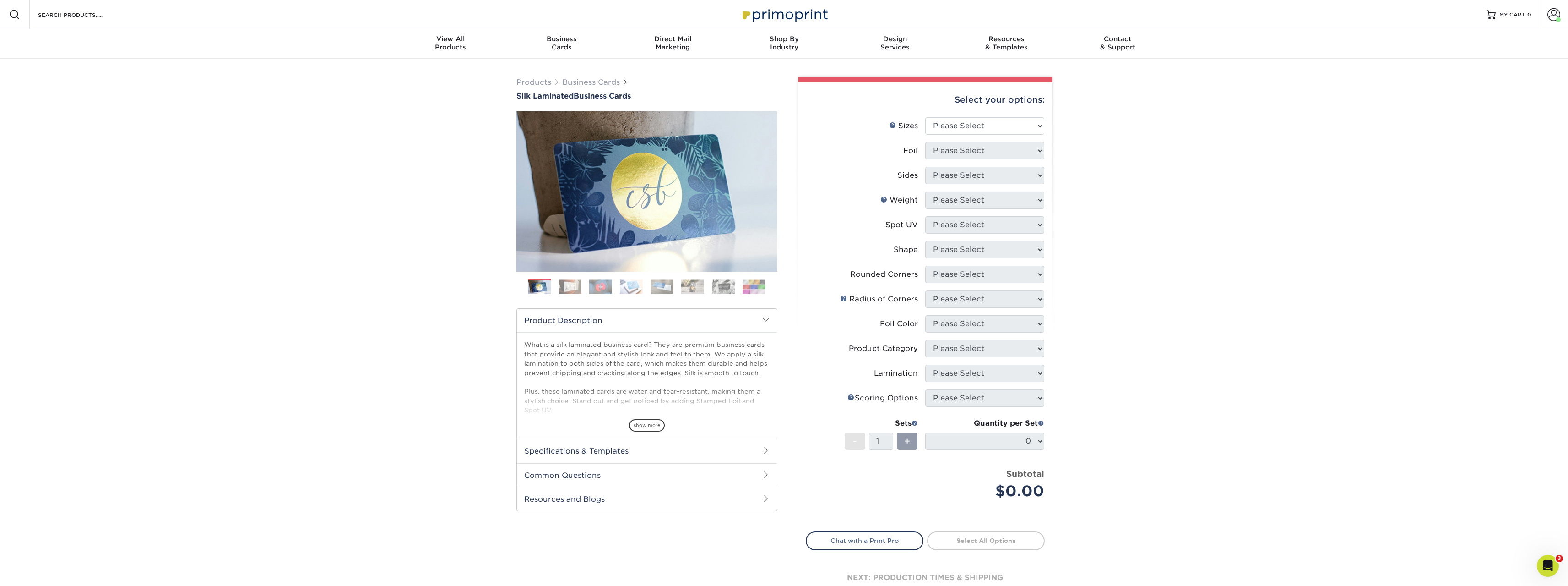
click at [572, 289] on img at bounding box center [570, 286] width 23 height 14
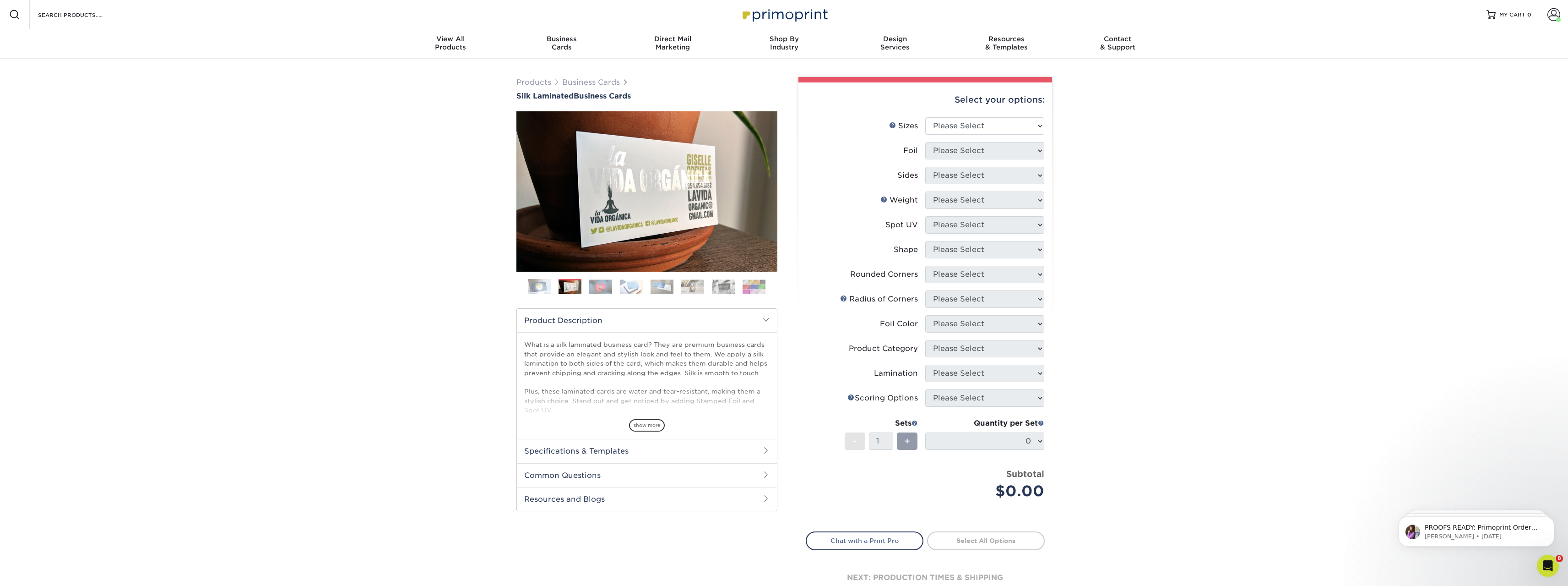
click at [600, 287] on img at bounding box center [600, 286] width 23 height 14
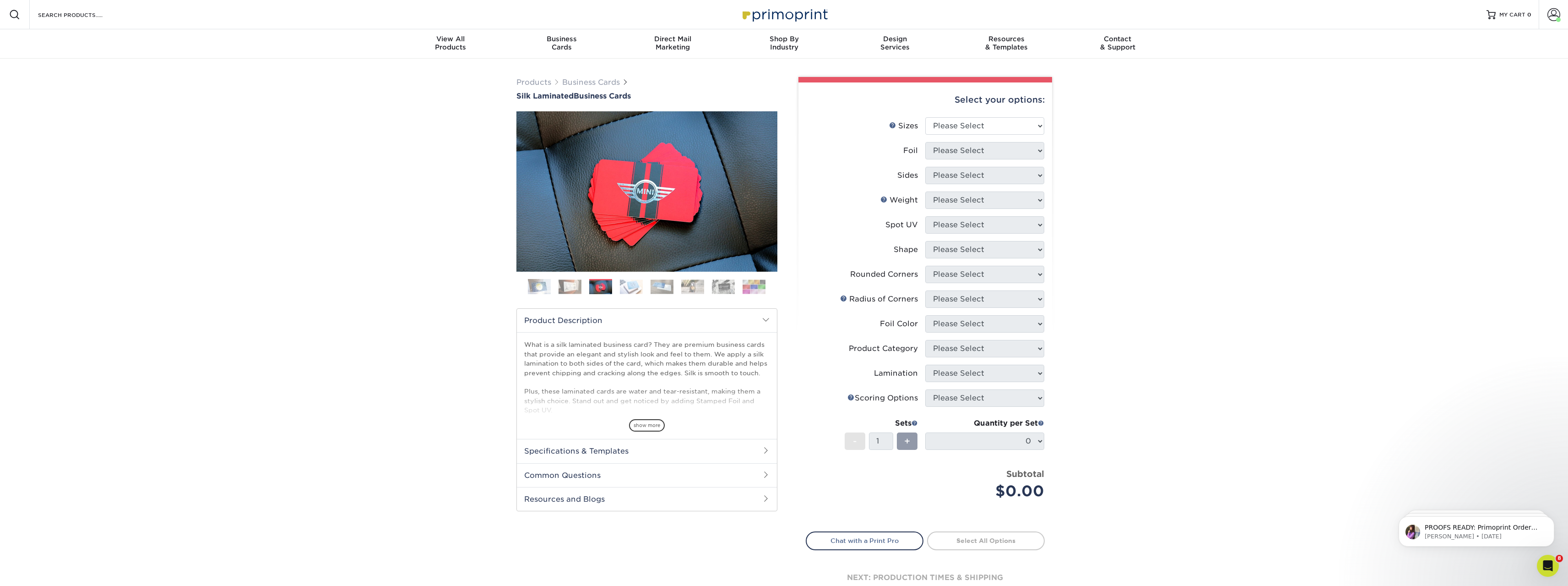
click at [628, 287] on img at bounding box center [631, 286] width 23 height 14
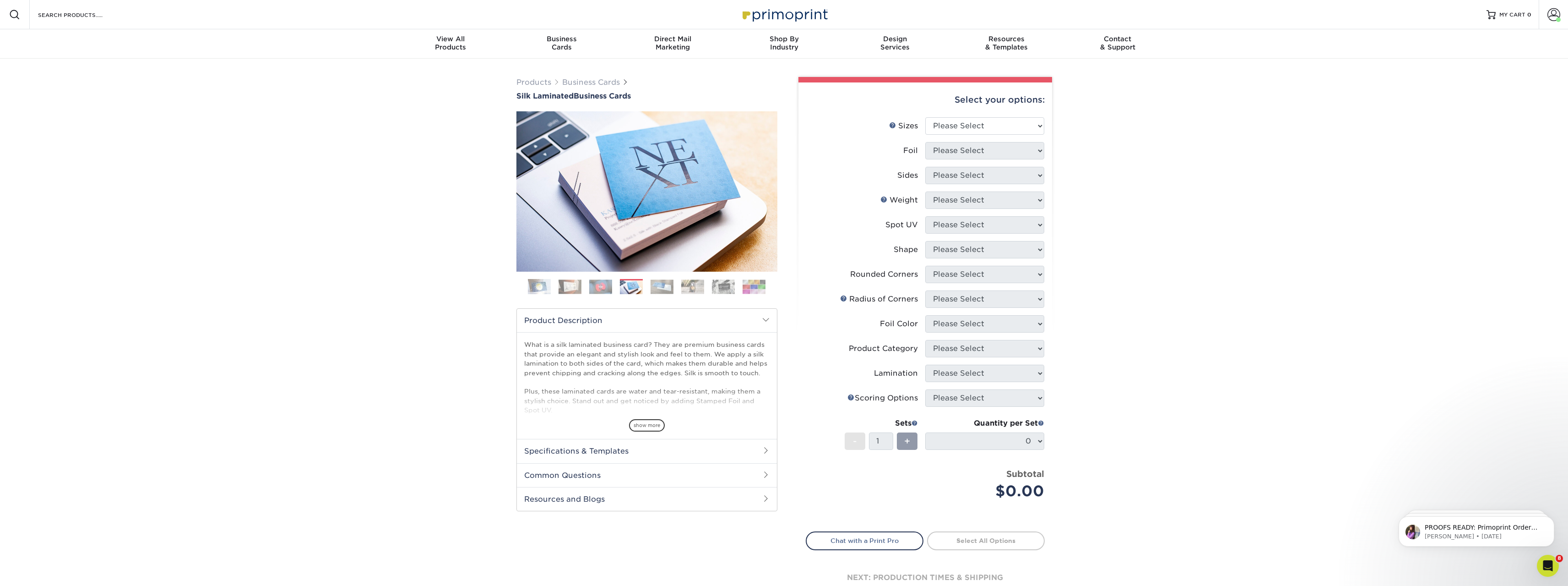
click at [669, 289] on img at bounding box center [661, 286] width 23 height 14
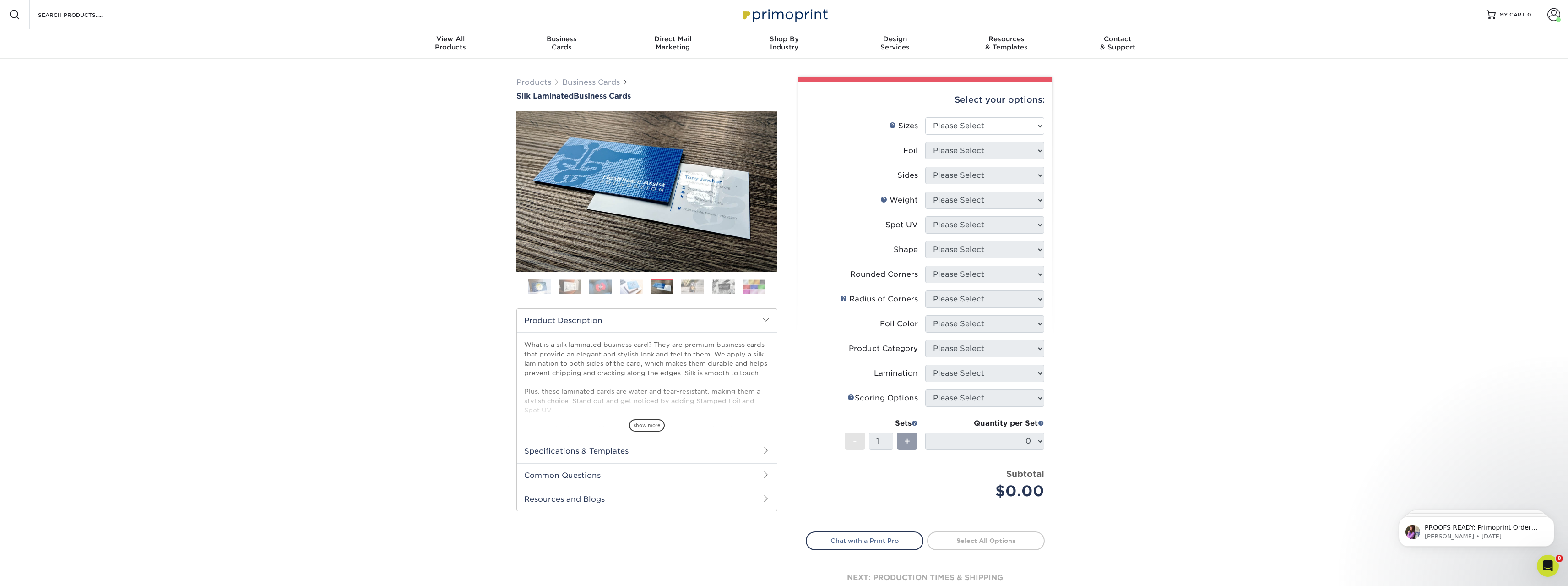
click at [691, 287] on img at bounding box center [692, 286] width 23 height 14
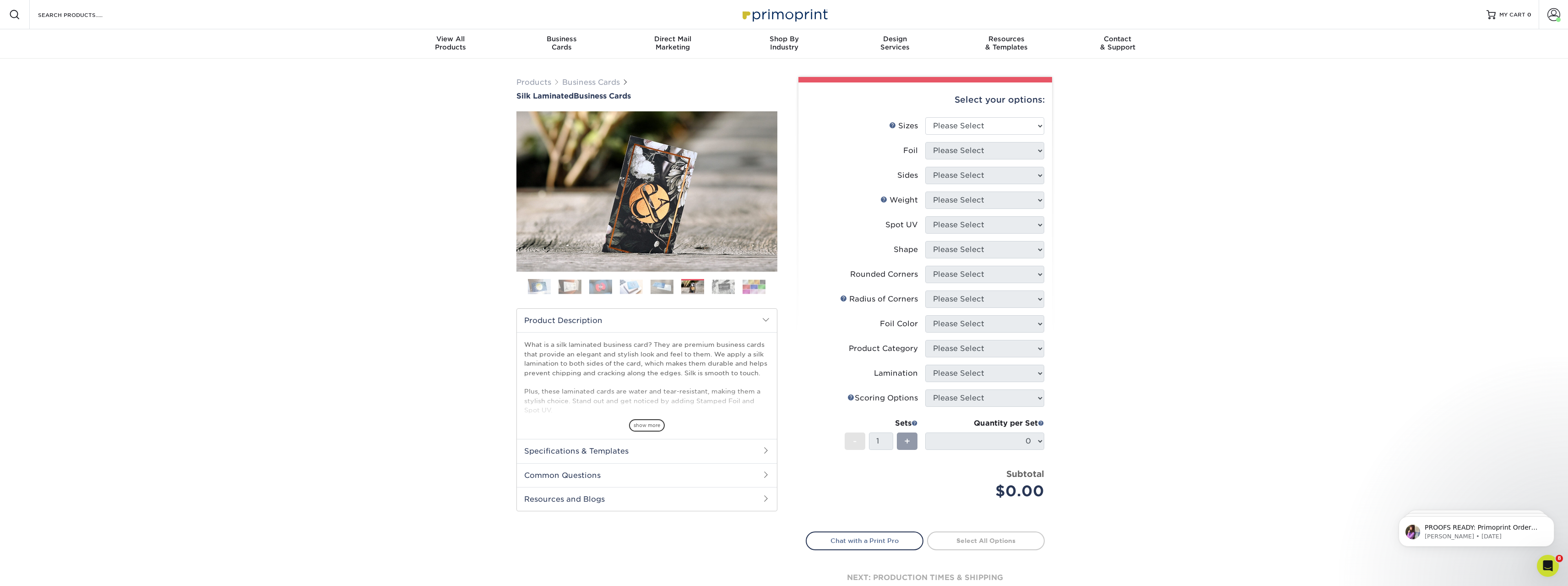
click at [720, 287] on img at bounding box center [723, 286] width 23 height 14
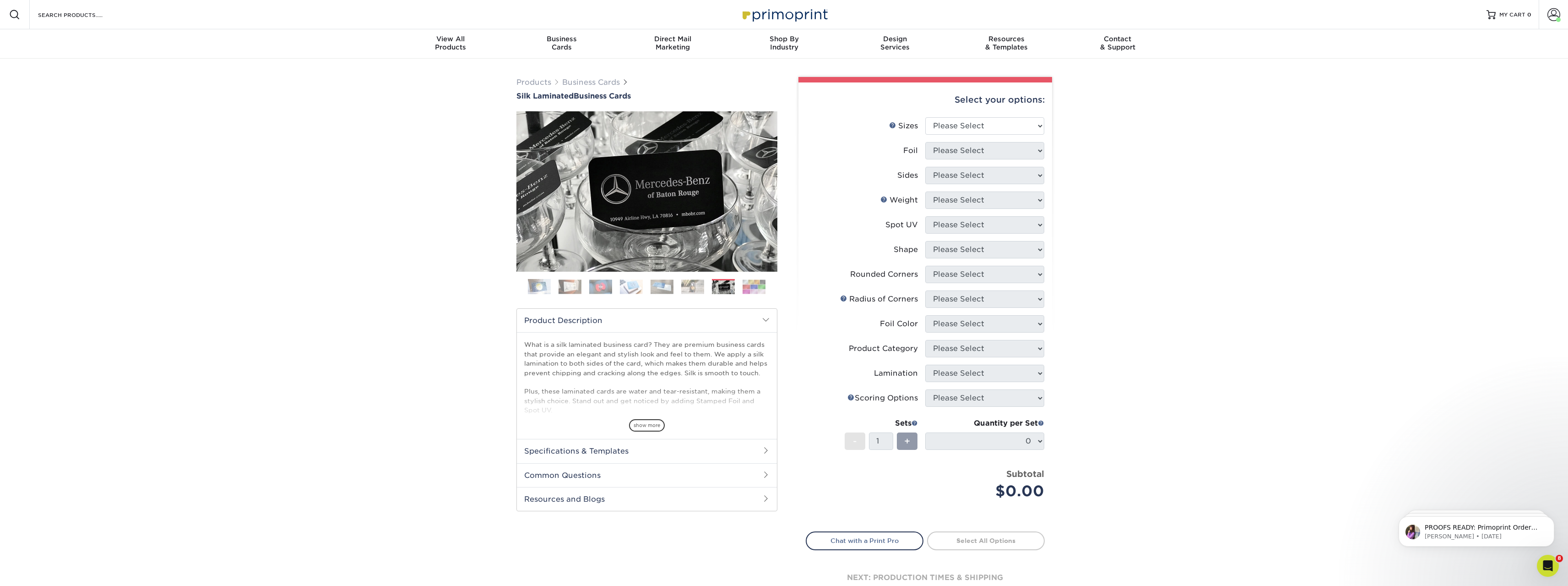
click at [757, 286] on img at bounding box center [754, 286] width 23 height 14
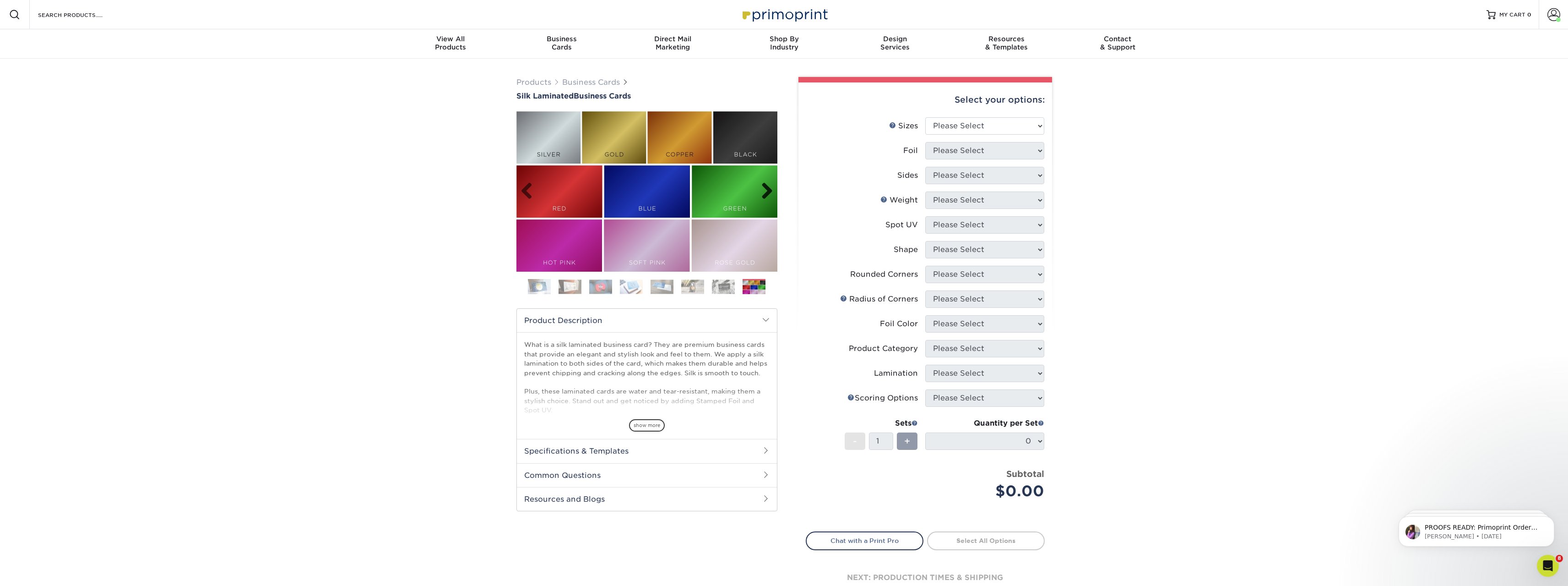
click at [770, 193] on link "Next" at bounding box center [764, 191] width 18 height 18
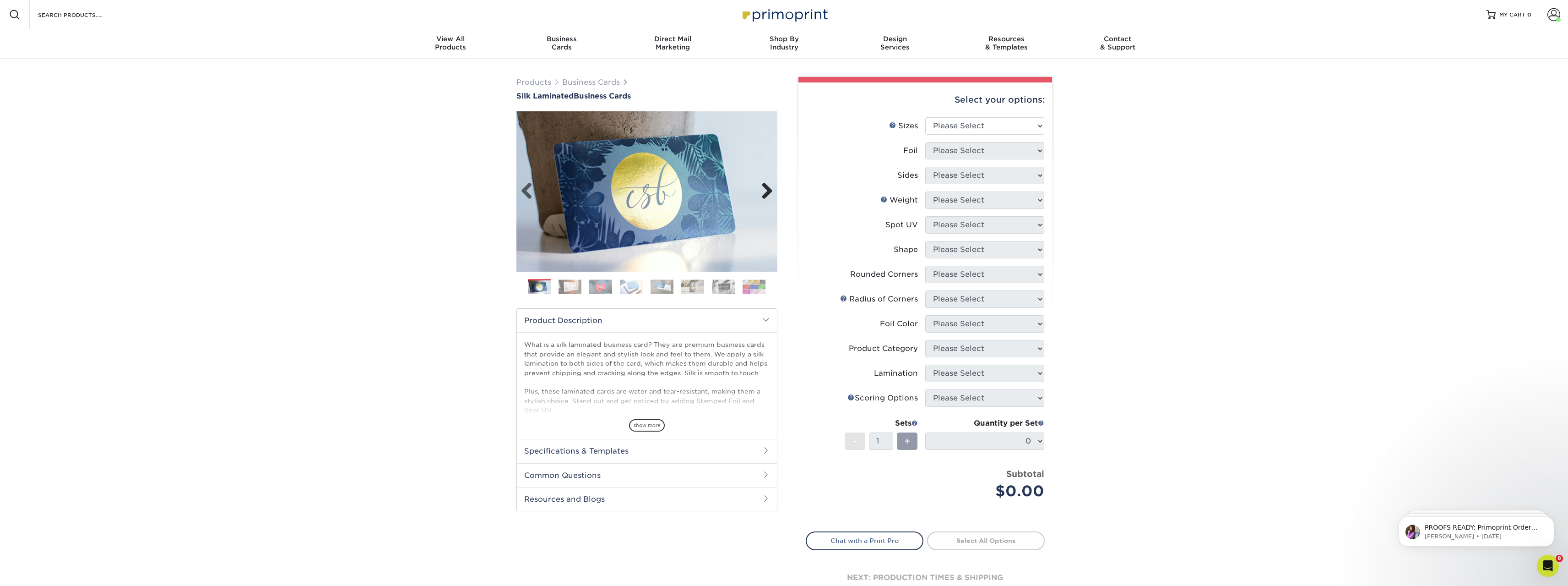
click at [770, 193] on link "Next" at bounding box center [764, 191] width 18 height 18
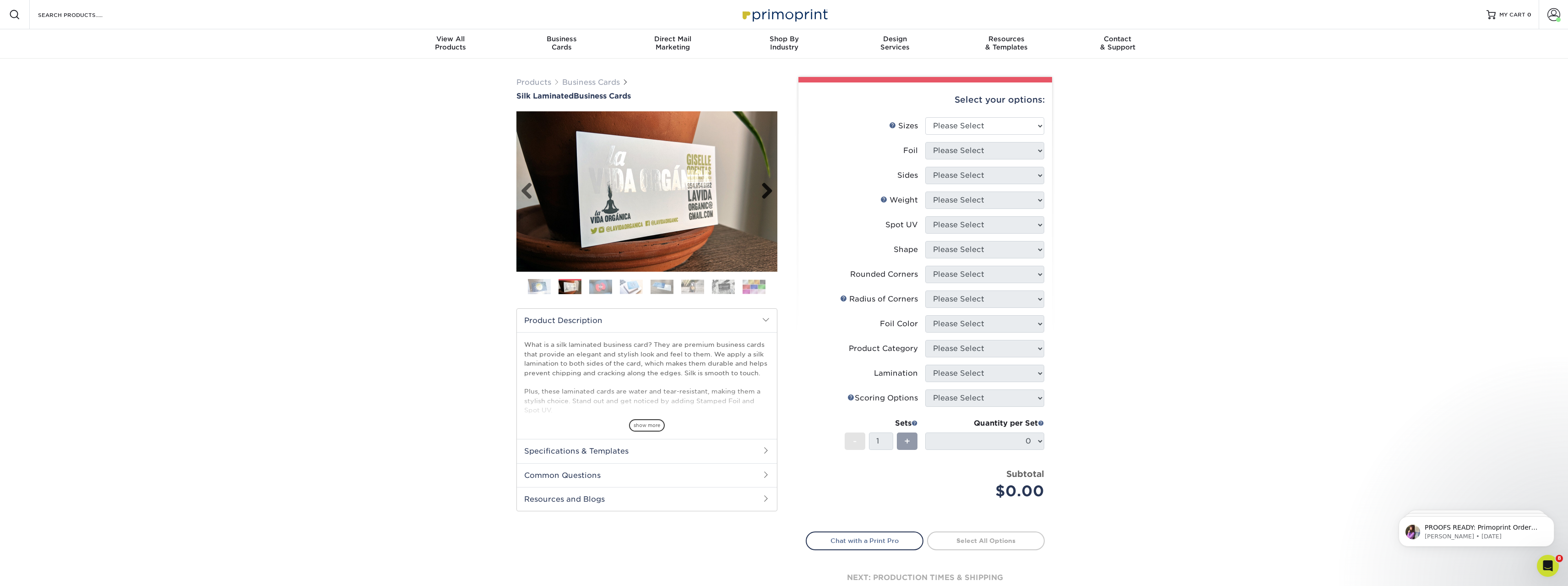
click at [770, 193] on link "Next" at bounding box center [764, 191] width 18 height 18
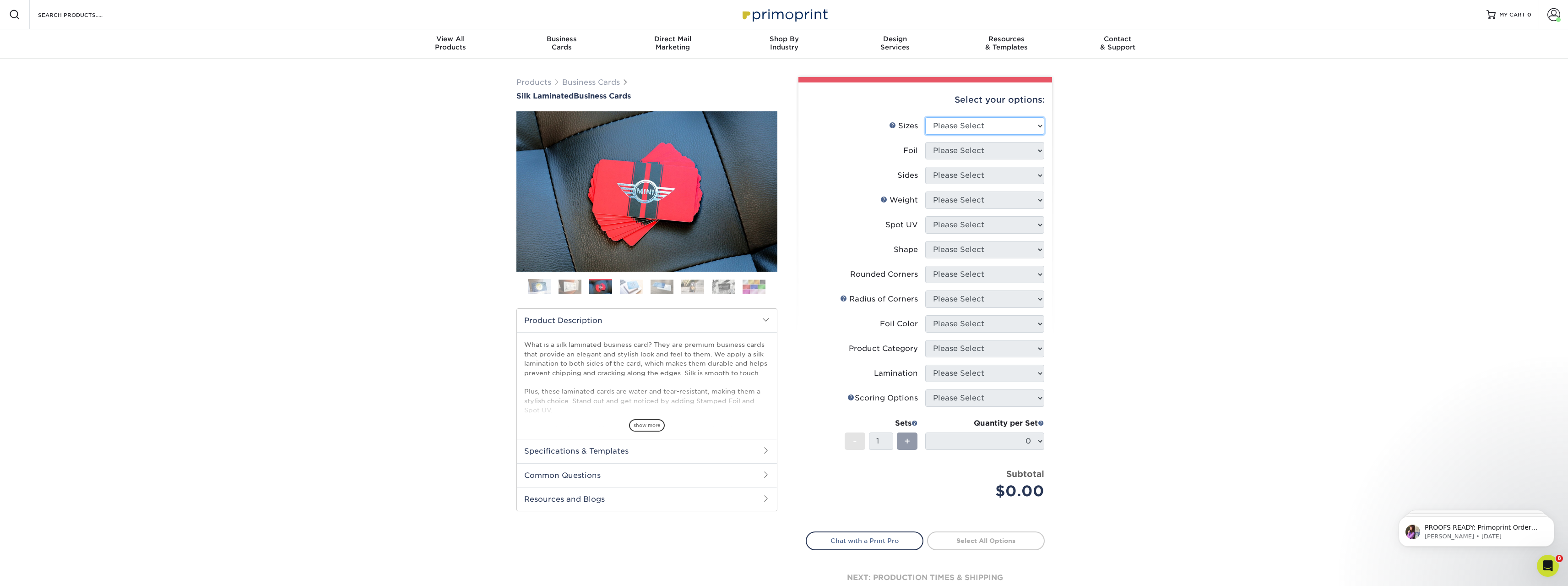
click at [998, 130] on select "Please Select 1.5" x 3.5" - Mini 1.75" x 3.5" - Mini 2" x 2" - Square 2" x 3" -…" at bounding box center [984, 126] width 119 height 17
select select "2.12x3.38"
click at [925, 117] on select "Please Select 1.5" x 3.5" - Mini 1.75" x 3.5" - Mini 2" x 2" - Square 2" x 3" -…" at bounding box center [984, 126] width 119 height 17
click at [1010, 152] on select "Please Select No Yes" at bounding box center [984, 150] width 119 height 17
select select "1"
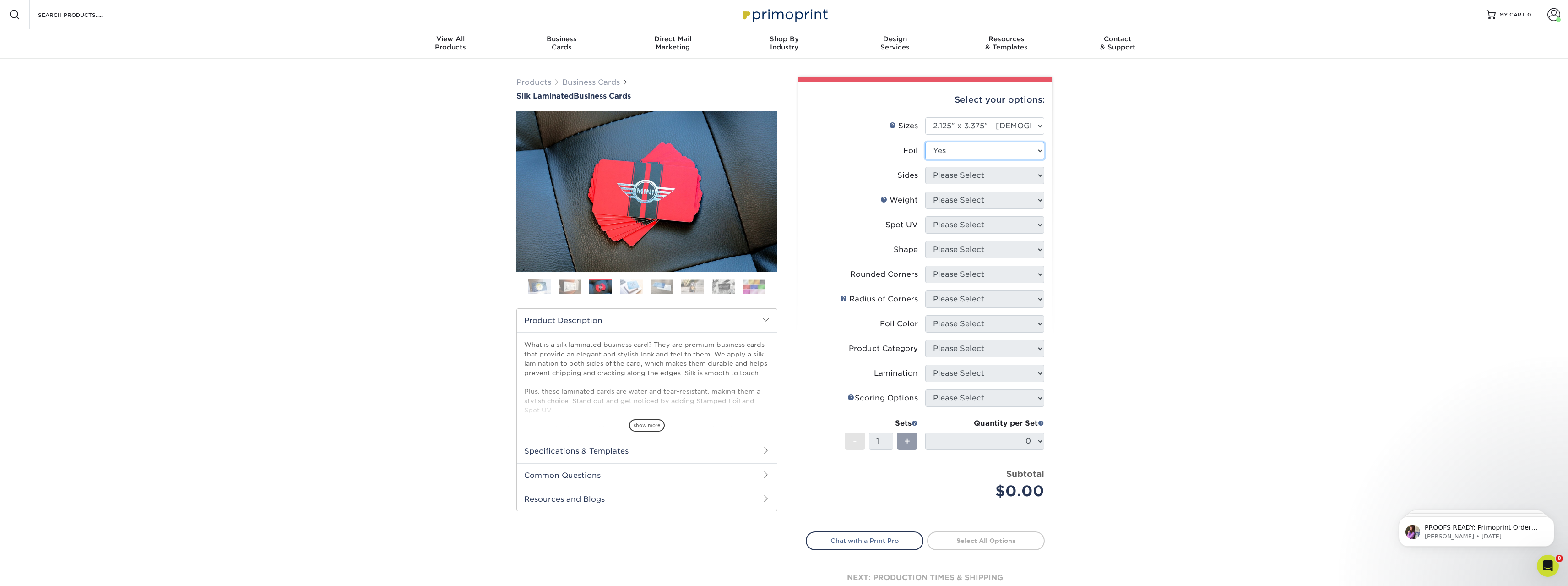
click at [925, 142] on select "Please Select No Yes" at bounding box center [984, 150] width 119 height 17
click at [1005, 179] on select "Please Select Print Both Sides - Foil Both Sides Print Both Sides - Foil Front …" at bounding box center [984, 176] width 119 height 17
select select "a75ac2f1-9911-48d6-841d-245b5ac08f27"
click at [925, 167] on select "Please Select Print Both Sides - Foil Both Sides Print Both Sides - Foil Front …" at bounding box center [984, 176] width 119 height 17
click at [1001, 198] on select "Please Select 16PT" at bounding box center [984, 200] width 119 height 17
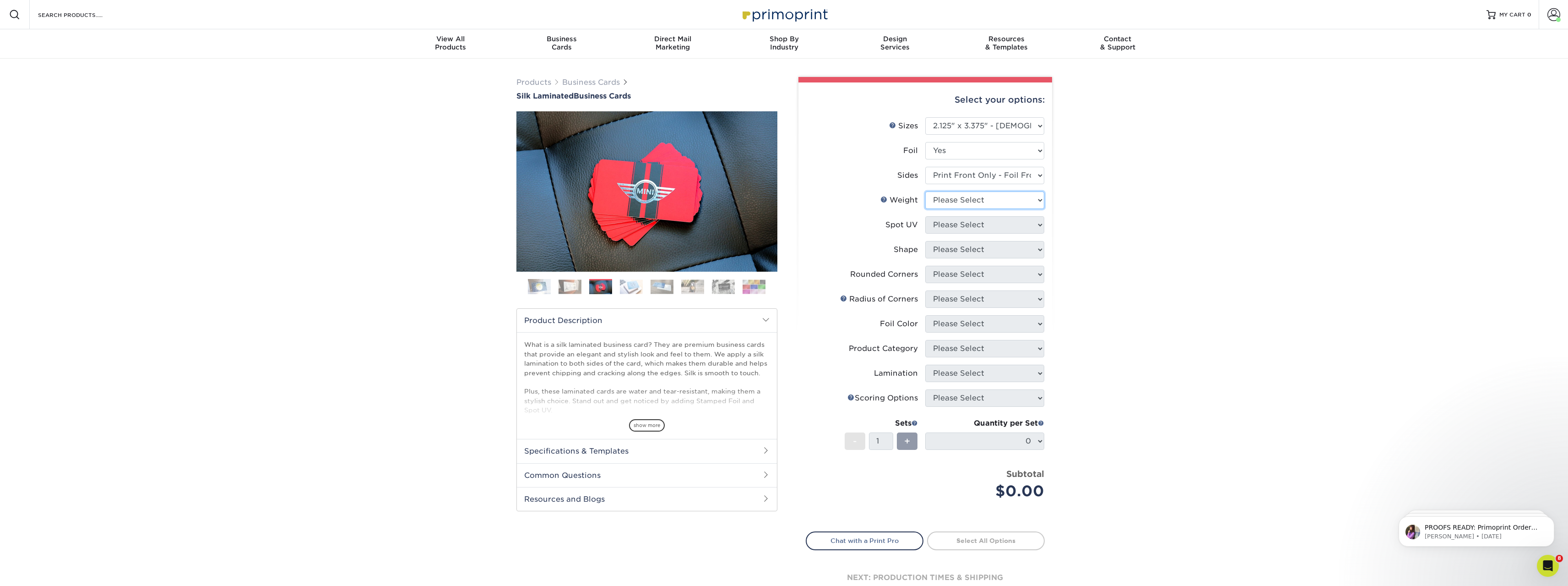
select select "16PT"
click at [925, 191] on select "Please Select 16PT" at bounding box center [984, 200] width 119 height 17
click at [992, 224] on select "Please Select No Spot UV Front Only" at bounding box center [984, 224] width 119 height 17
select select "1"
click at [925, 216] on select "Please Select No Spot UV Front Only" at bounding box center [984, 224] width 119 height 17
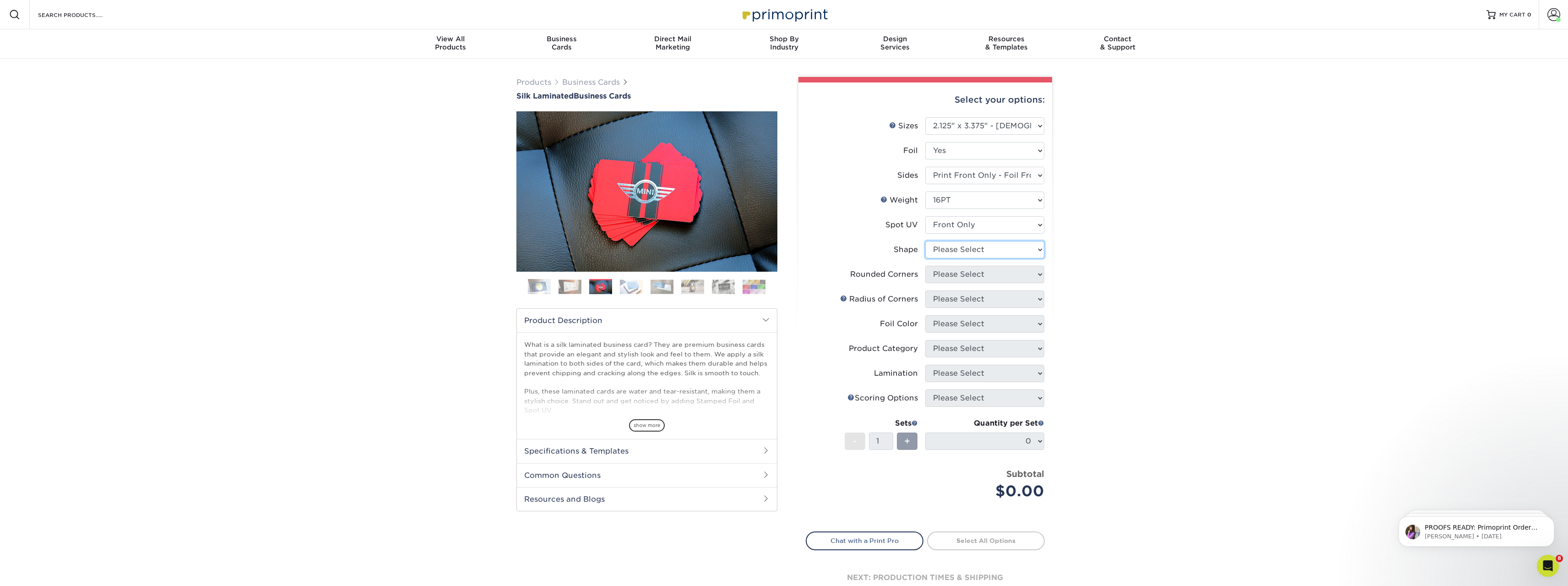
click at [969, 251] on select "Please Select Standard" at bounding box center [984, 250] width 119 height 17
select select "standard"
click at [925, 241] on select "Please Select Standard" at bounding box center [984, 250] width 119 height 17
click at [963, 275] on select "Please Select Yes - Round 2 Corners Yes - Round 4 Corners No" at bounding box center [984, 274] width 119 height 17
select select "7672df9e-0e0a-464d-8e1f-920c575e4da3"
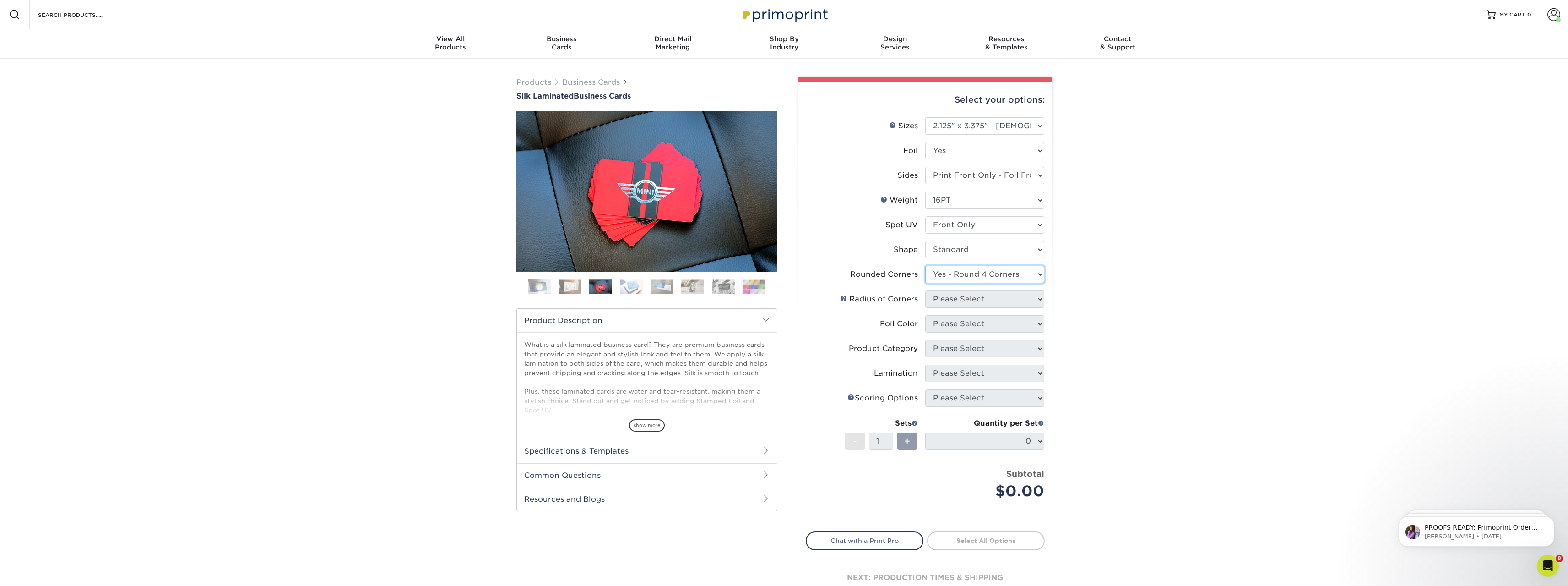
click at [925, 265] on select "Please Select Yes - Round 2 Corners Yes - Round 4 Corners No" at bounding box center [984, 274] width 119 height 17
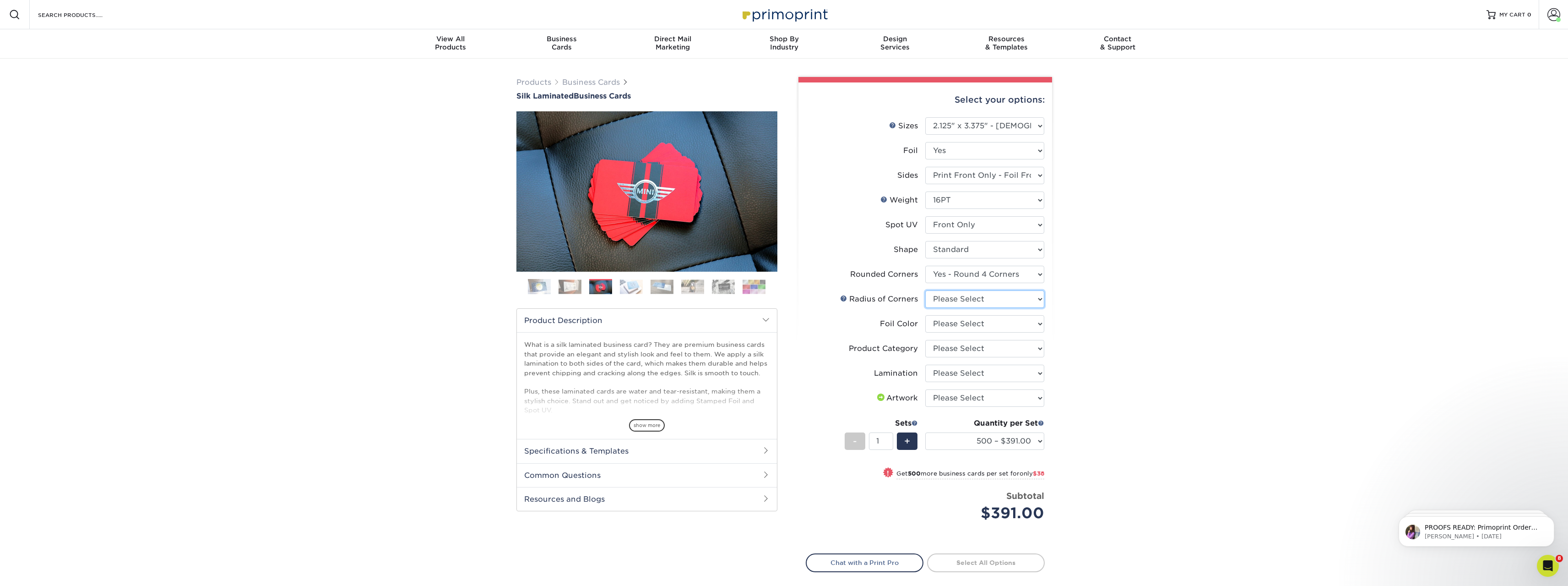
click at [967, 298] on select "Please Select Rounded 1/8" Rounded 1/4"" at bounding box center [984, 299] width 119 height 17
select select "589680c7-ee9a-431b-9d12-d7aeb1386a97"
click at [925, 291] on select "Please Select Rounded 1/8" Rounded 1/4"" at bounding box center [984, 299] width 119 height 17
click at [1005, 327] on select "Please Select Silver Foil Black Foil Blue Foil Copper Foil Gold Foil Red Foil R…" at bounding box center [984, 324] width 119 height 17
select select "acffa4a5-22f9-4585-ba3f-0adaa54b8c85"
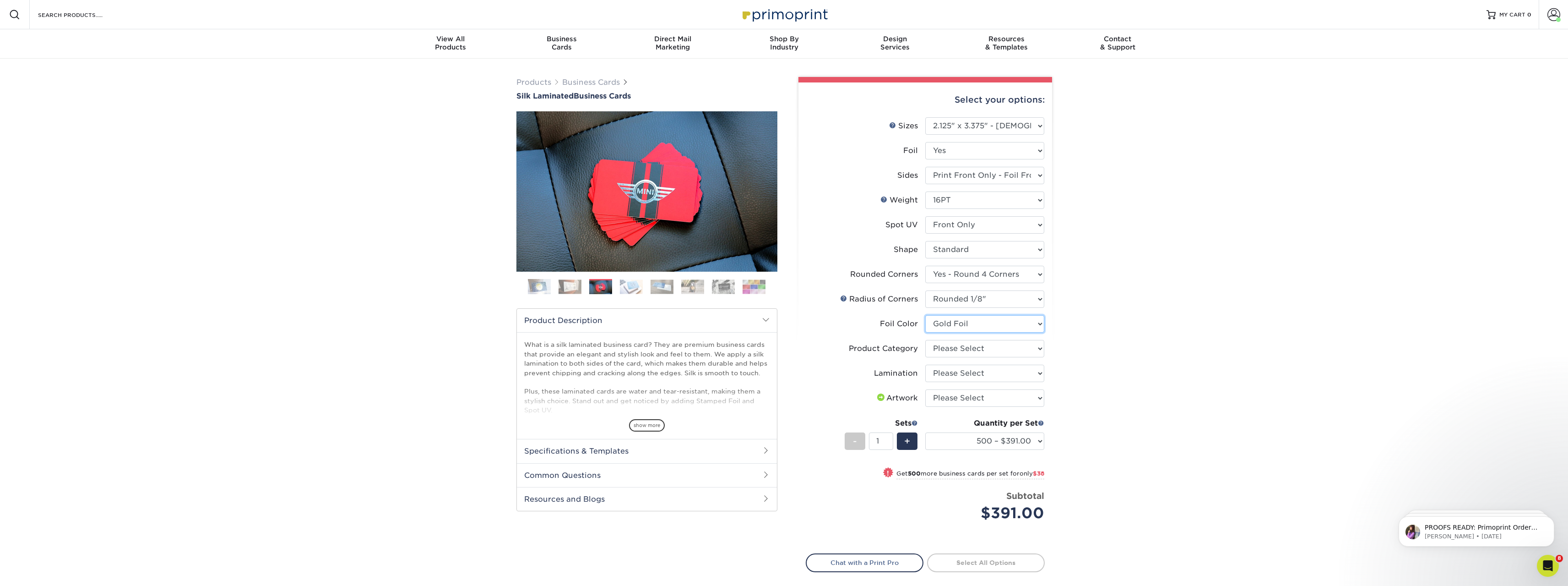
click at [925, 315] on select "Please Select Silver Foil Black Foil Blue Foil Copper Foil Gold Foil Red Foil R…" at bounding box center [984, 324] width 119 height 17
click at [982, 348] on select "Please Select Business Cards" at bounding box center [984, 349] width 119 height 17
select select "3b5148f1-0588-4f88-a218-97bcfdce65c1"
click at [925, 340] on select "Please Select Business Cards" at bounding box center [984, 349] width 119 height 17
click at [984, 376] on select "Please Select Silk" at bounding box center [984, 373] width 119 height 17
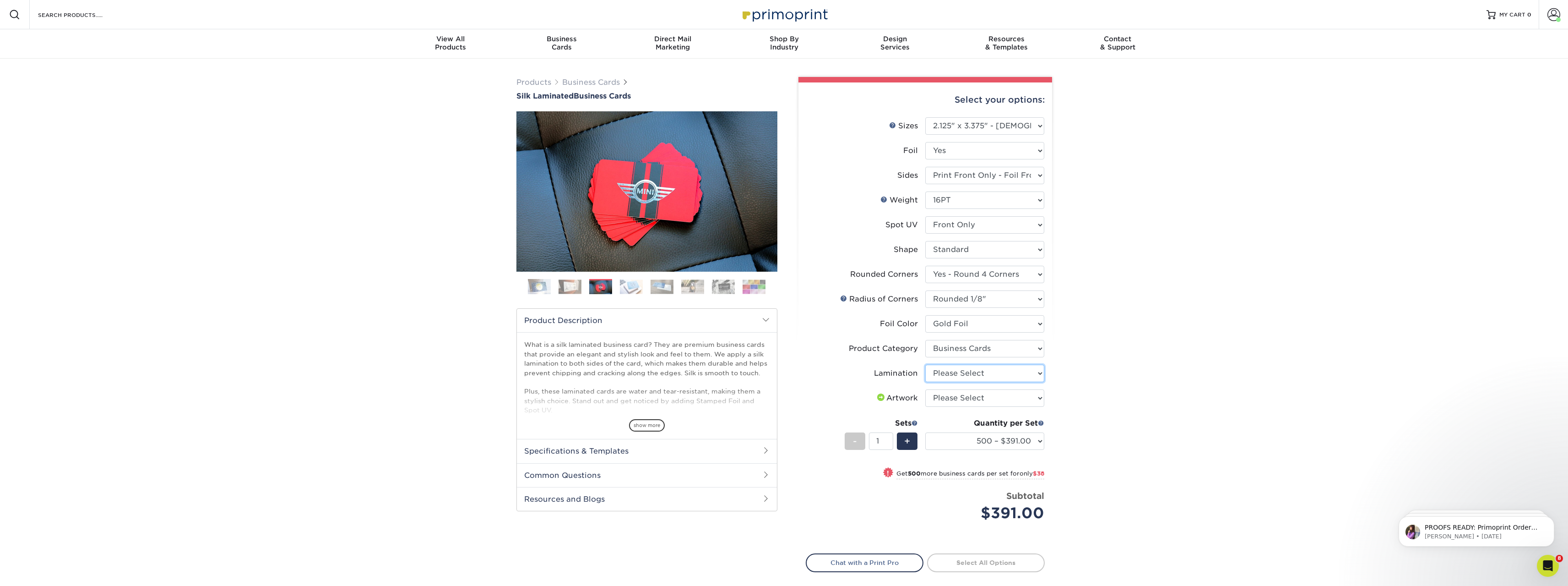
select select "ccacb42f-45f7-42d3-bbd3-7c8421cf37f0"
click at [925, 365] on select "Please Select Silk" at bounding box center [984, 373] width 119 height 17
click at [987, 398] on select "Please Select I will upload files I need a design - $100" at bounding box center [984, 398] width 119 height 17
click at [1091, 401] on div "Products Business Cards Silk Laminated Business Cards Previous Next" at bounding box center [784, 359] width 1568 height 601
click at [1029, 396] on select "Please Select I will upload files I need a design - $100" at bounding box center [984, 398] width 119 height 17
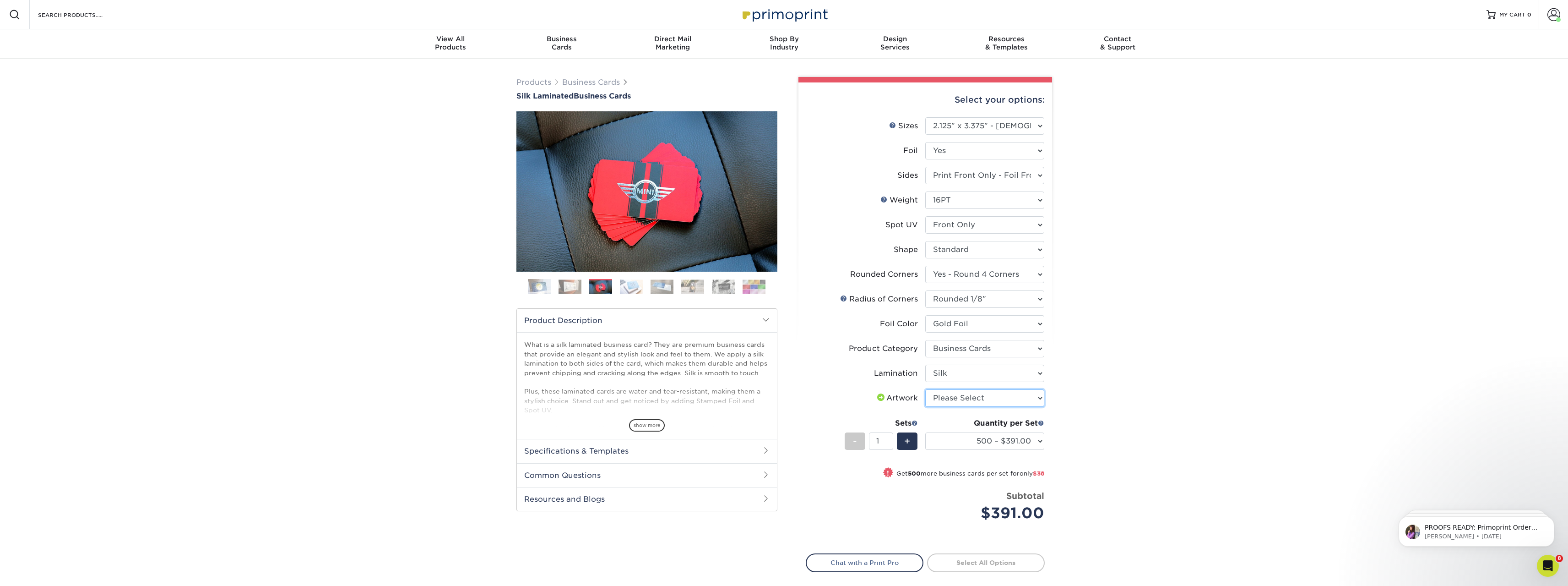
select select "upload"
click at [925, 390] on select "Please Select I will upload files I need a design - $100" at bounding box center [984, 398] width 119 height 17
click at [1036, 441] on select "500 – $391.00 1000 – $429.00 2500 – $997.00 5000 – $1839.00" at bounding box center [984, 441] width 119 height 17
click at [925, 432] on select "500 – $391.00 1000 – $429.00 2500 – $997.00 5000 – $1839.00" at bounding box center [984, 441] width 119 height 17
click at [1071, 454] on div "Products Business Cards Silk Laminated Business Cards Previous Next" at bounding box center [784, 359] width 1568 height 601
